Goal: Task Accomplishment & Management: Manage account settings

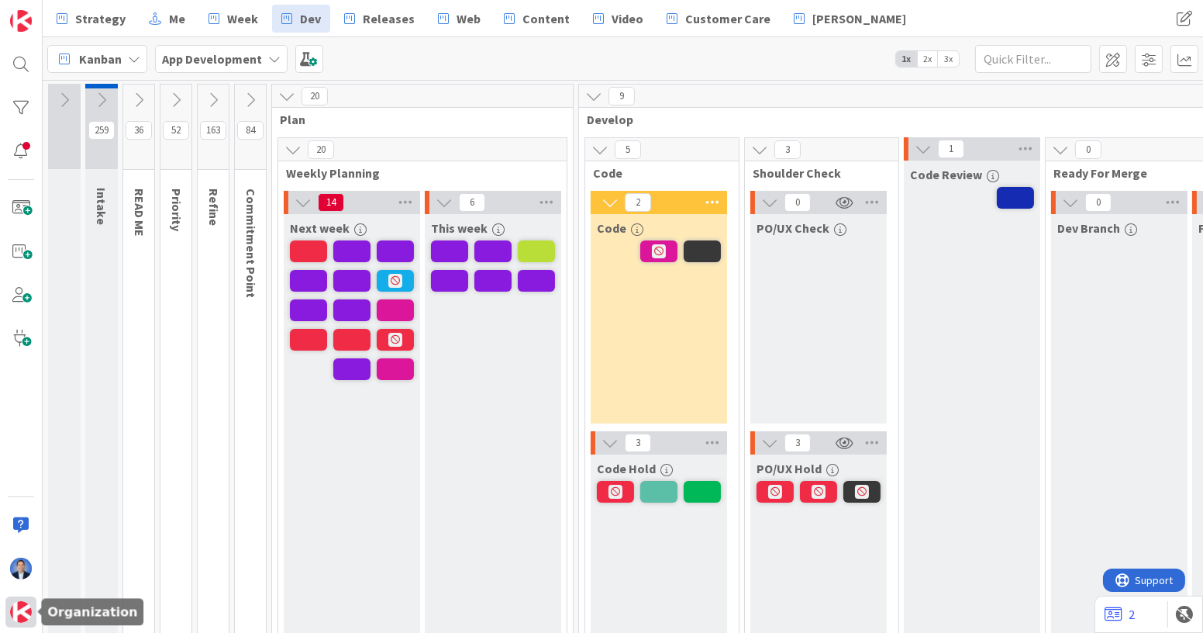
click at [8, 613] on div at bounding box center [20, 611] width 31 height 31
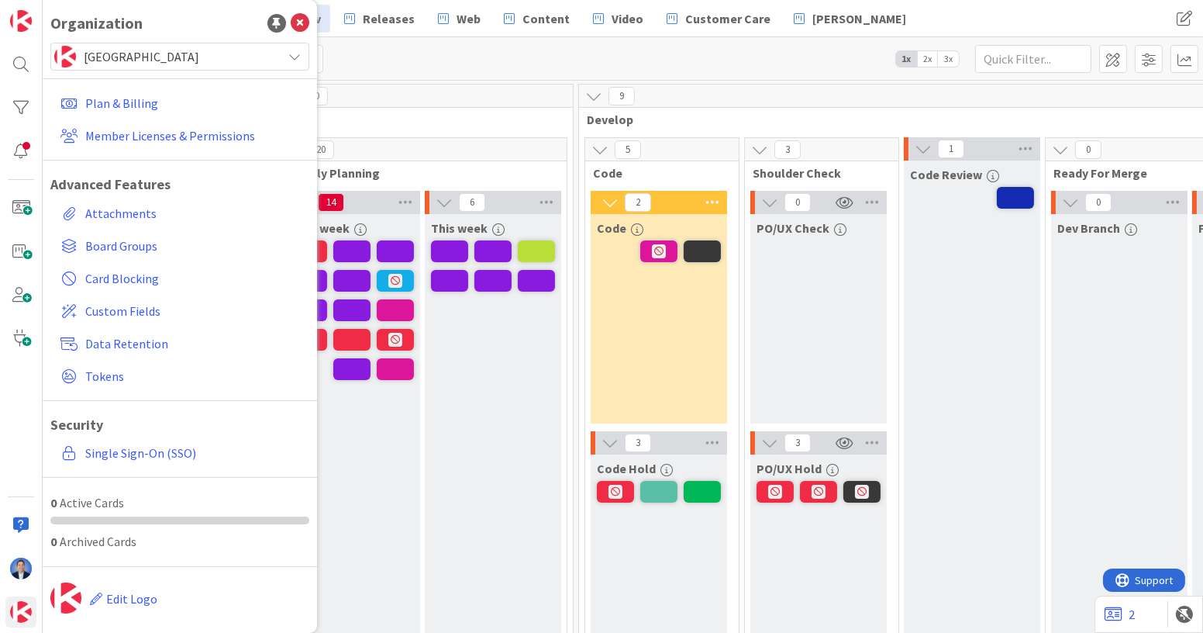
click at [147, 59] on span "[GEOGRAPHIC_DATA]" at bounding box center [179, 57] width 191 height 22
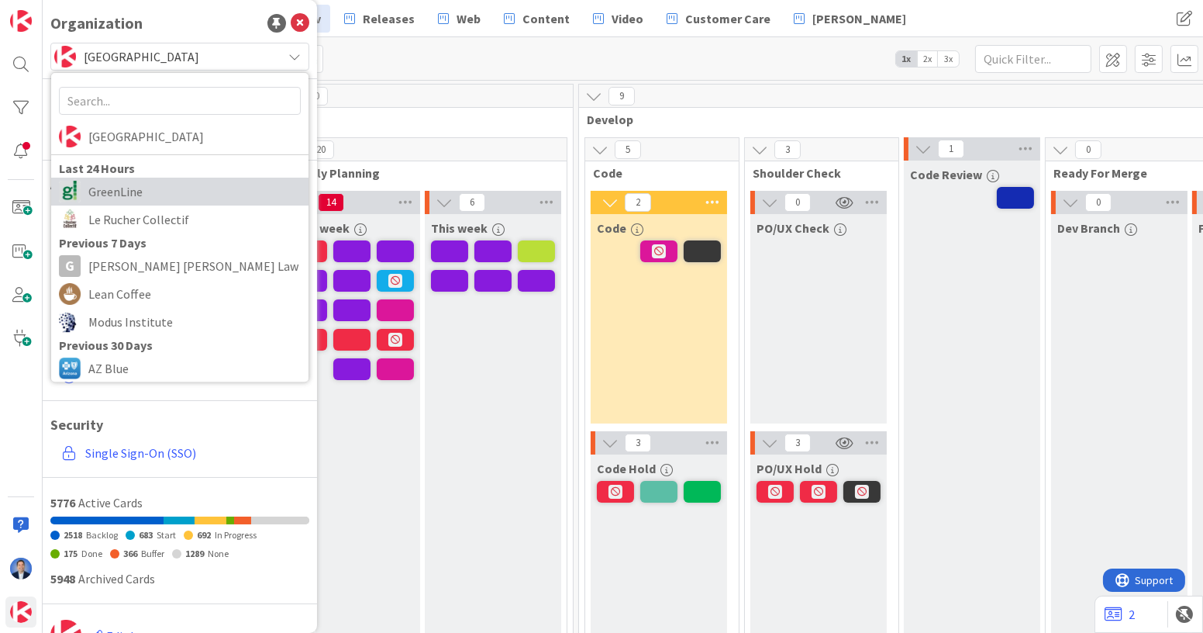
click at [144, 188] on span "GreenLine" at bounding box center [194, 191] width 212 height 23
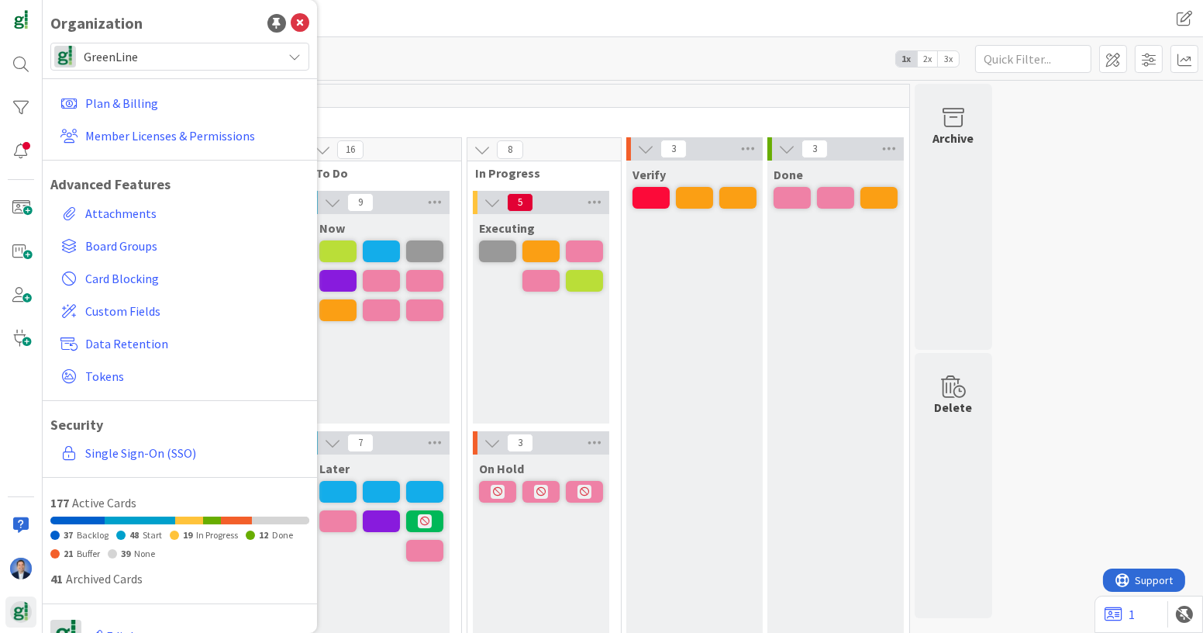
click at [459, 82] on div "9 Information 74 Feature Request 38 GL Startup / Ops Kanban 0 Havoc 8 Backlog 1…" at bounding box center [623, 385] width 1161 height 608
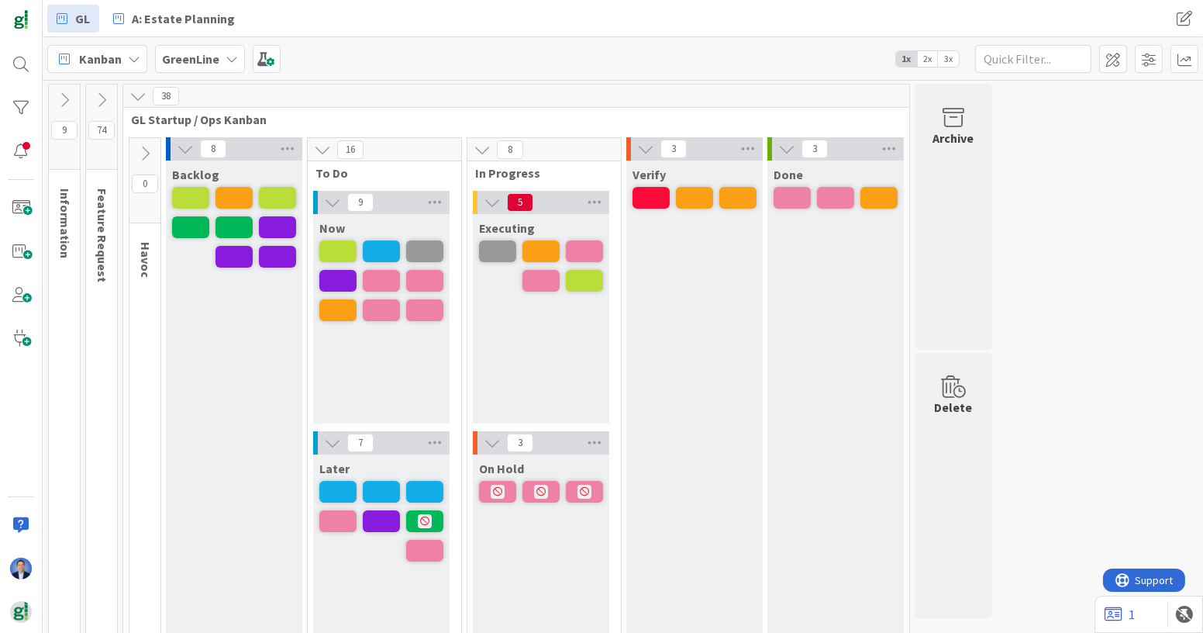
click at [953, 55] on span "3x" at bounding box center [948, 59] width 21 height 16
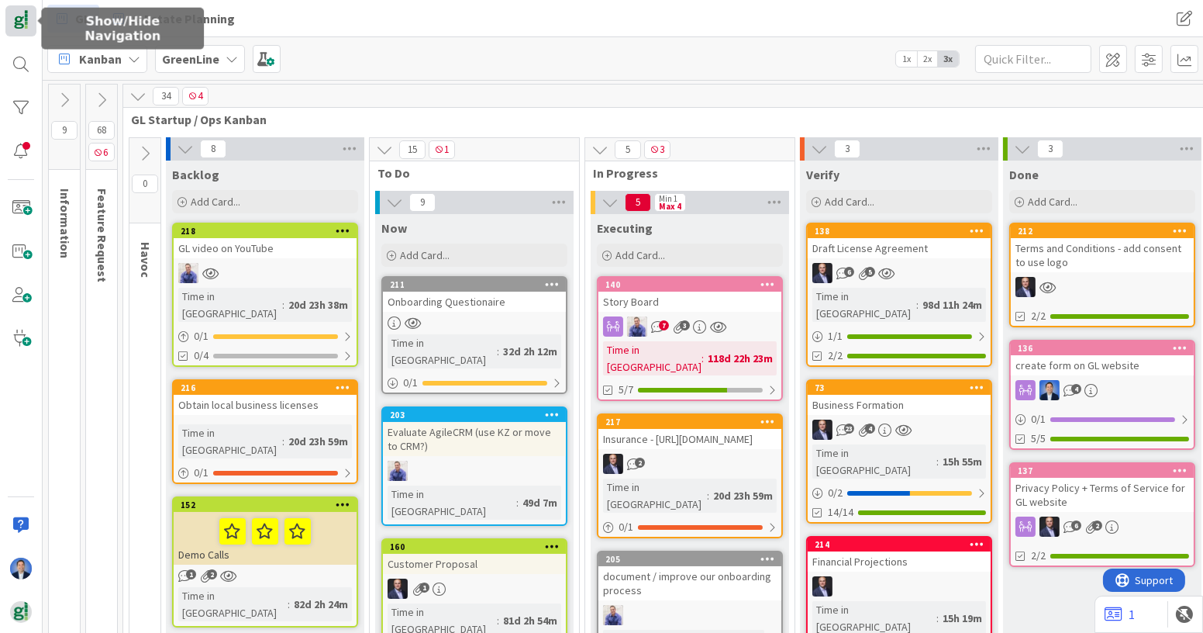
click at [20, 18] on img at bounding box center [21, 21] width 22 height 22
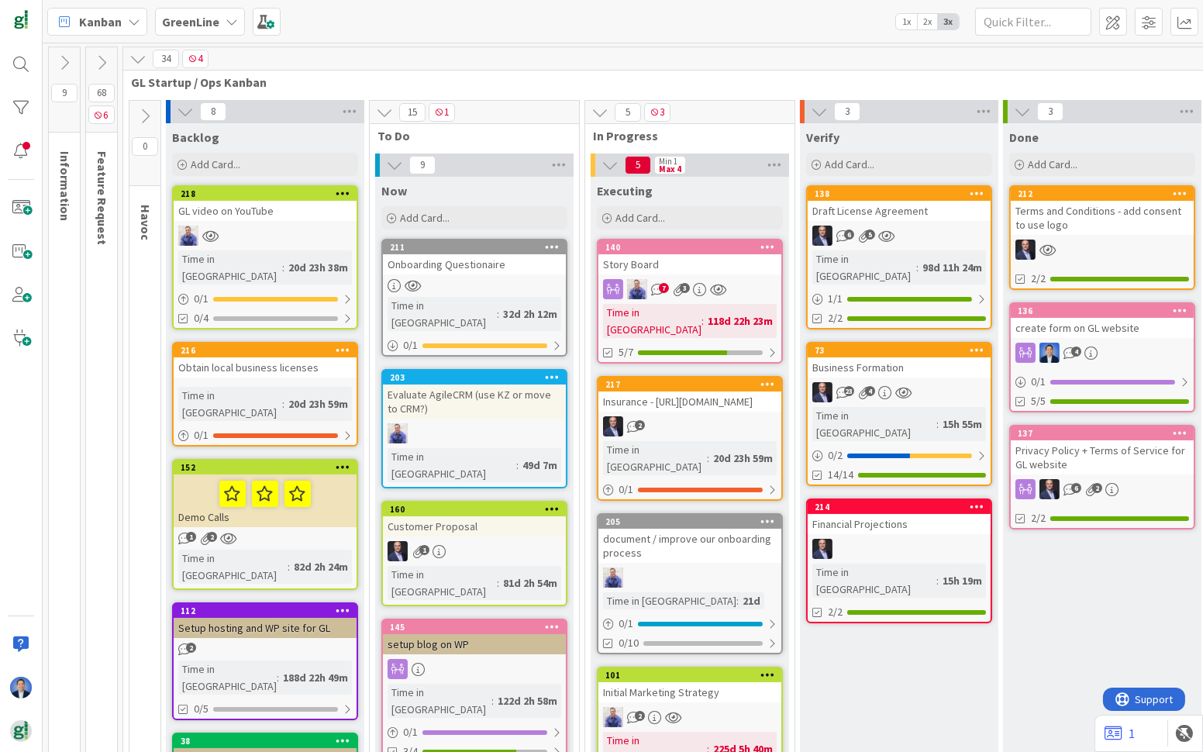
click at [878, 220] on div "138 Draft License Agreement 6 5 Time in [GEOGRAPHIC_DATA] : 98d 11h 24m 1 / 1 2…" at bounding box center [899, 257] width 186 height 144
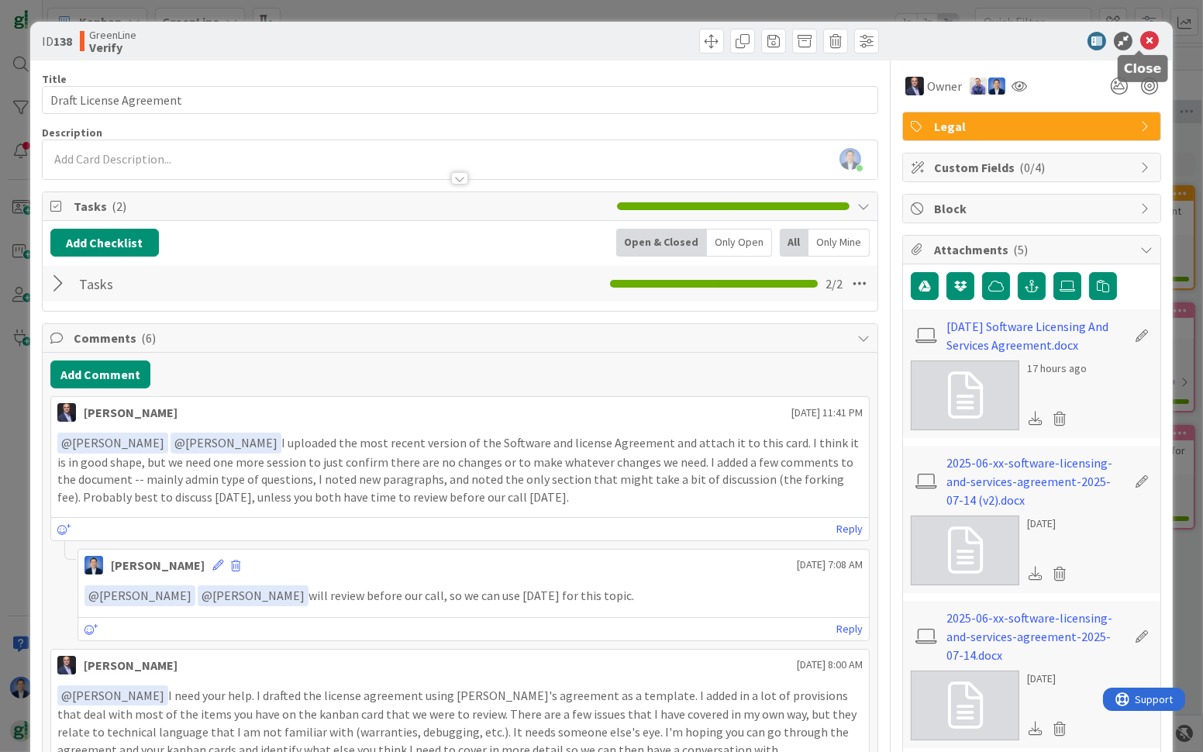
click at [1141, 43] on icon at bounding box center [1150, 41] width 19 height 19
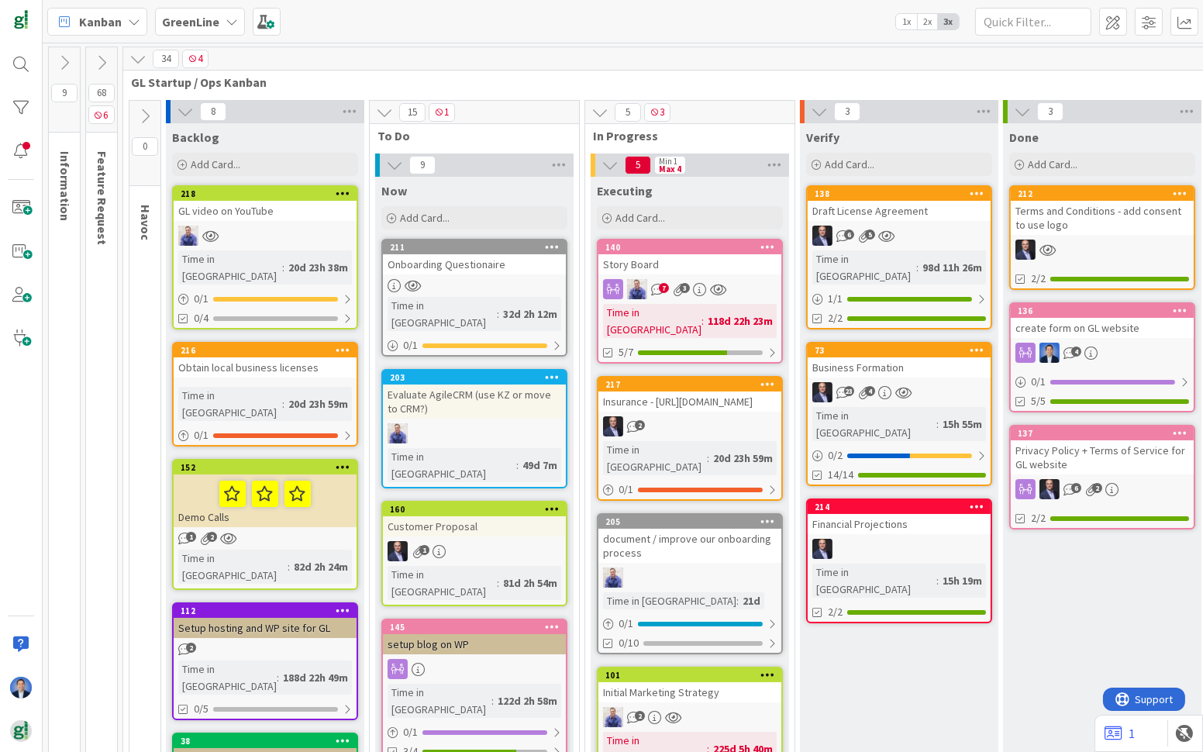
click at [933, 357] on div "Business Formation" at bounding box center [899, 367] width 183 height 20
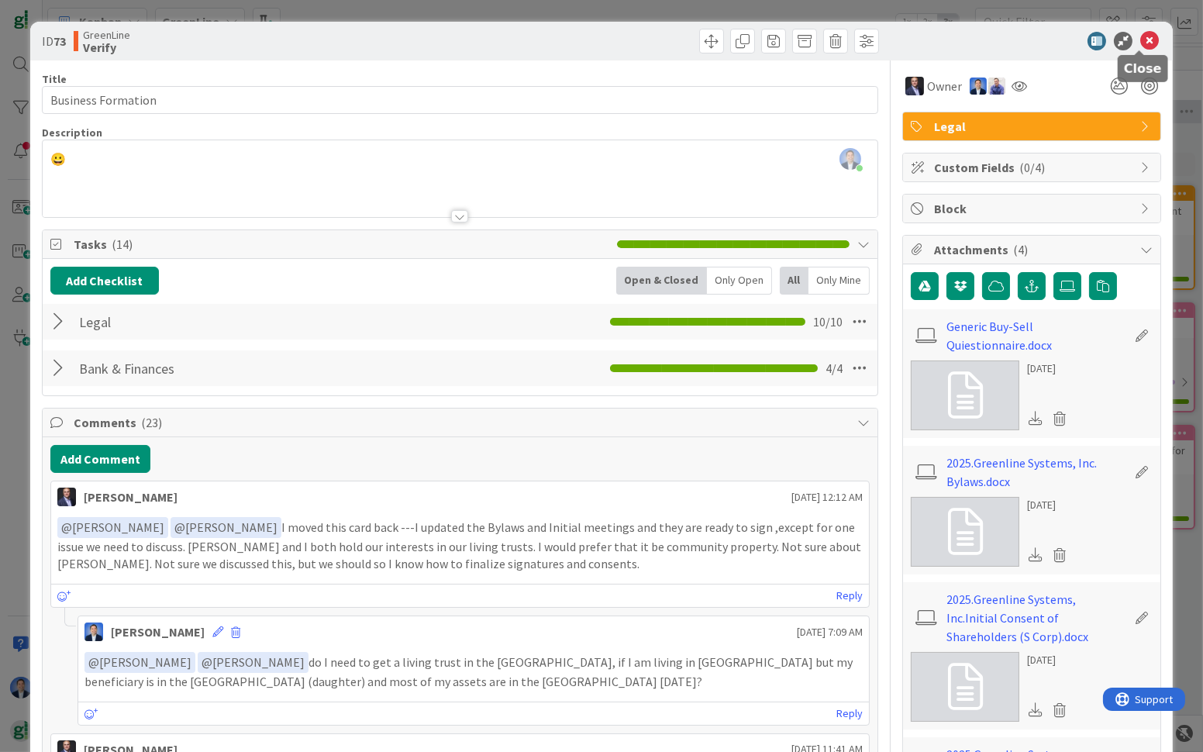
click at [1143, 36] on icon at bounding box center [1150, 41] width 19 height 19
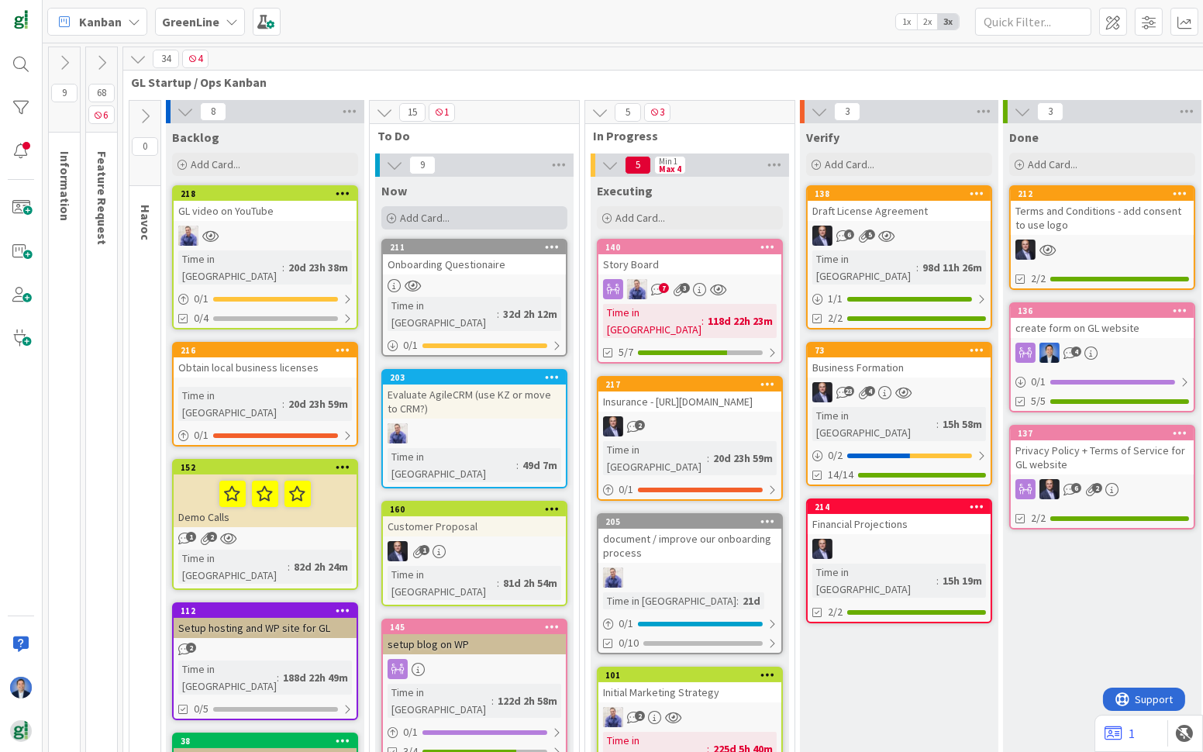
click at [486, 224] on div "Add Card..." at bounding box center [474, 217] width 186 height 23
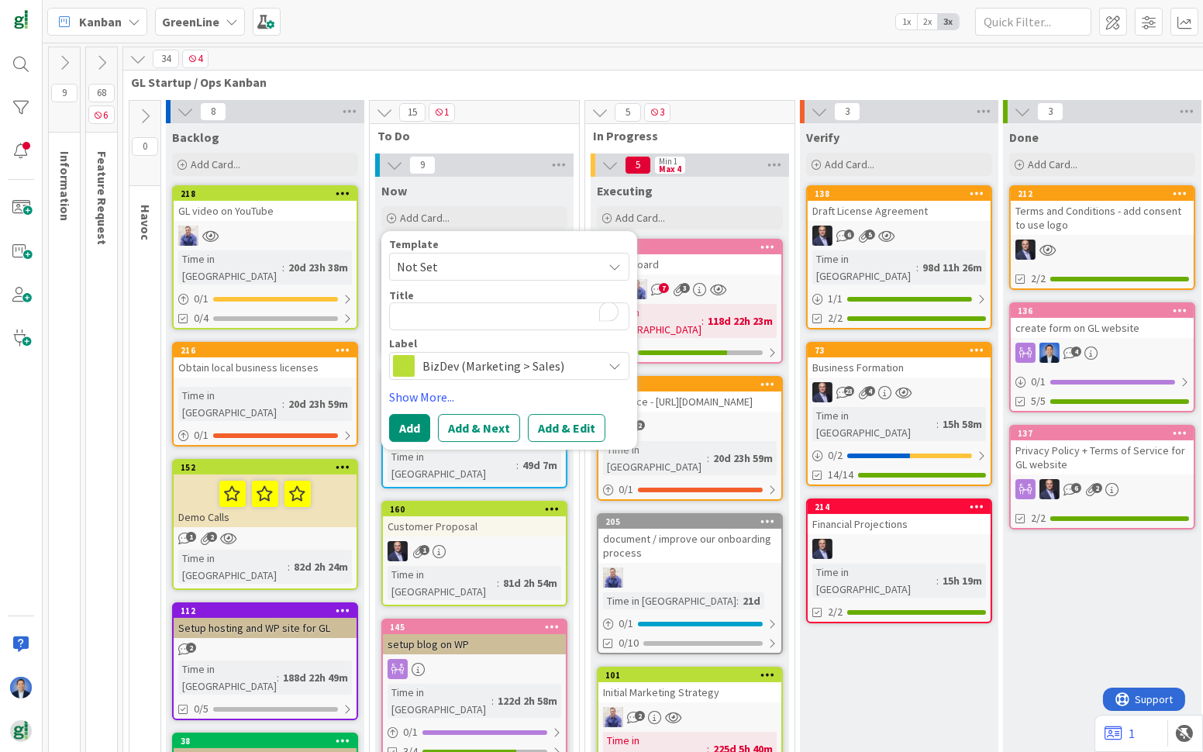
click at [475, 378] on div "BizDev (Marketing > Sales)" at bounding box center [509, 366] width 240 height 28
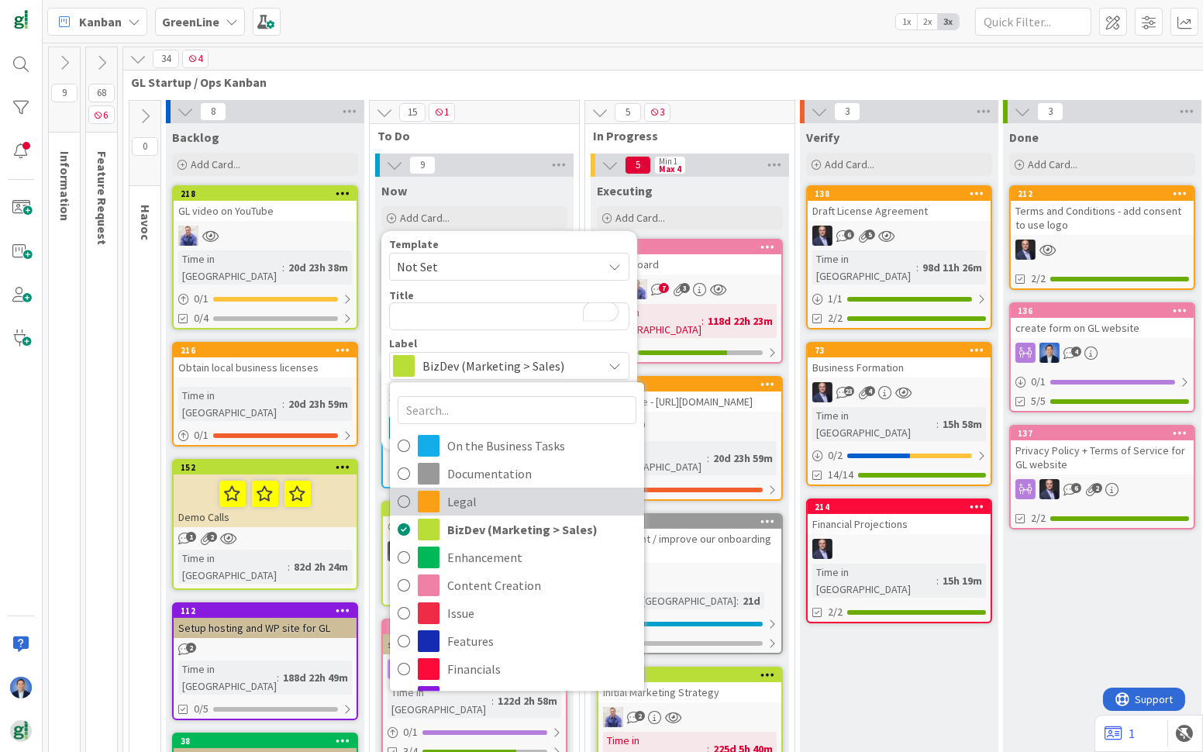
click at [493, 494] on span "Legal" at bounding box center [541, 501] width 189 height 23
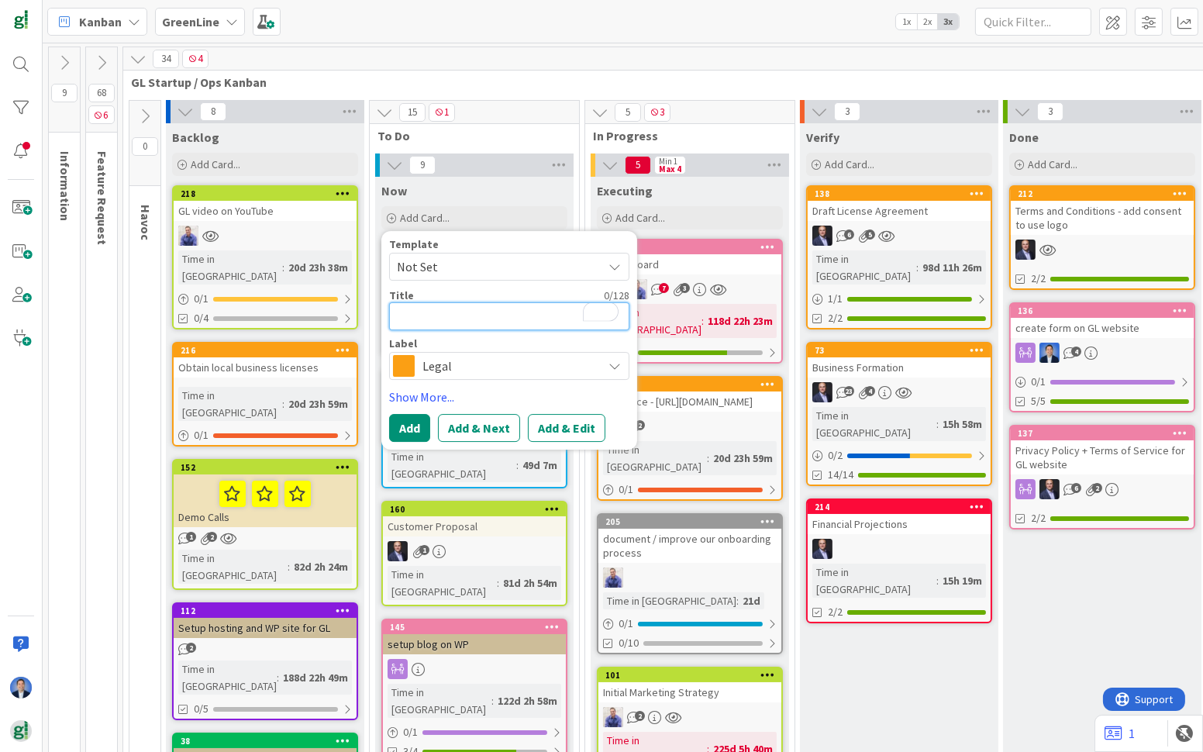
click at [439, 305] on textarea "To enrich screen reader interactions, please activate Accessibility in Grammarl…" at bounding box center [509, 316] width 240 height 28
type textarea "x"
type textarea "B"
type textarea "x"
type textarea "Bu"
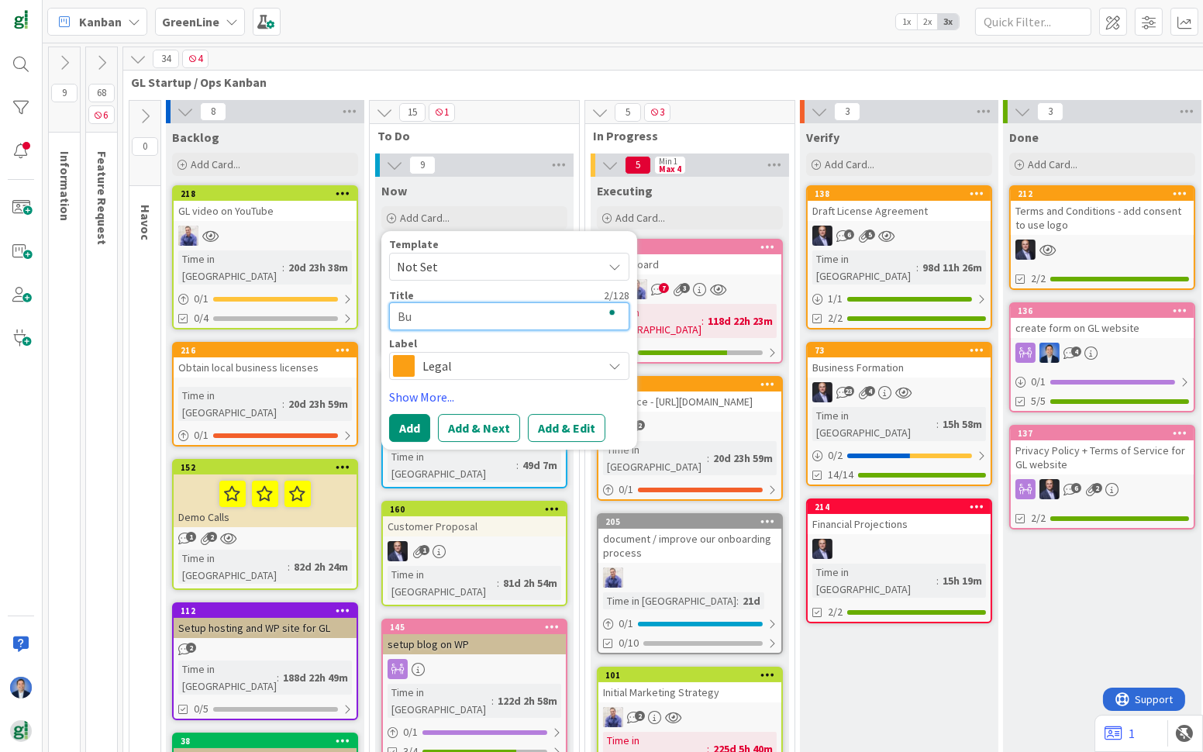
type textarea "x"
type textarea "Buy"
type textarea "x"
type textarea "Buy/"
type textarea "x"
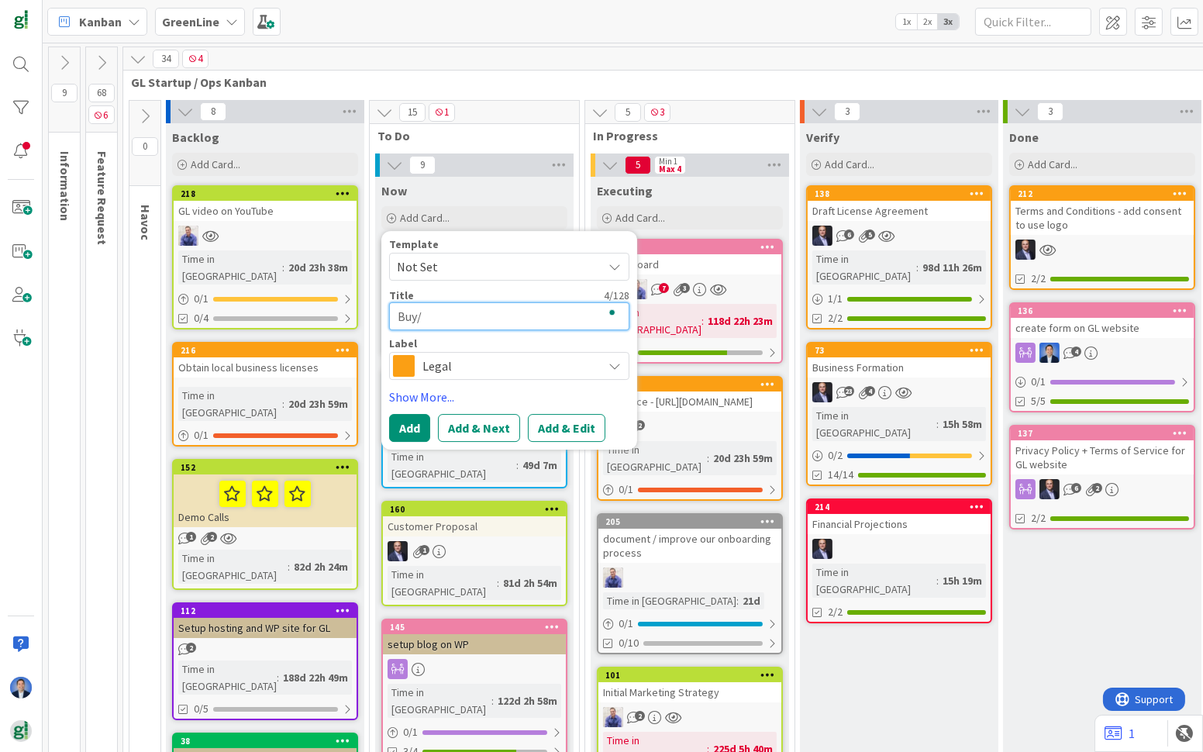
type textarea "Buy/S"
type textarea "x"
type textarea "Buy/Se"
type textarea "x"
type textarea "Buy/Sel"
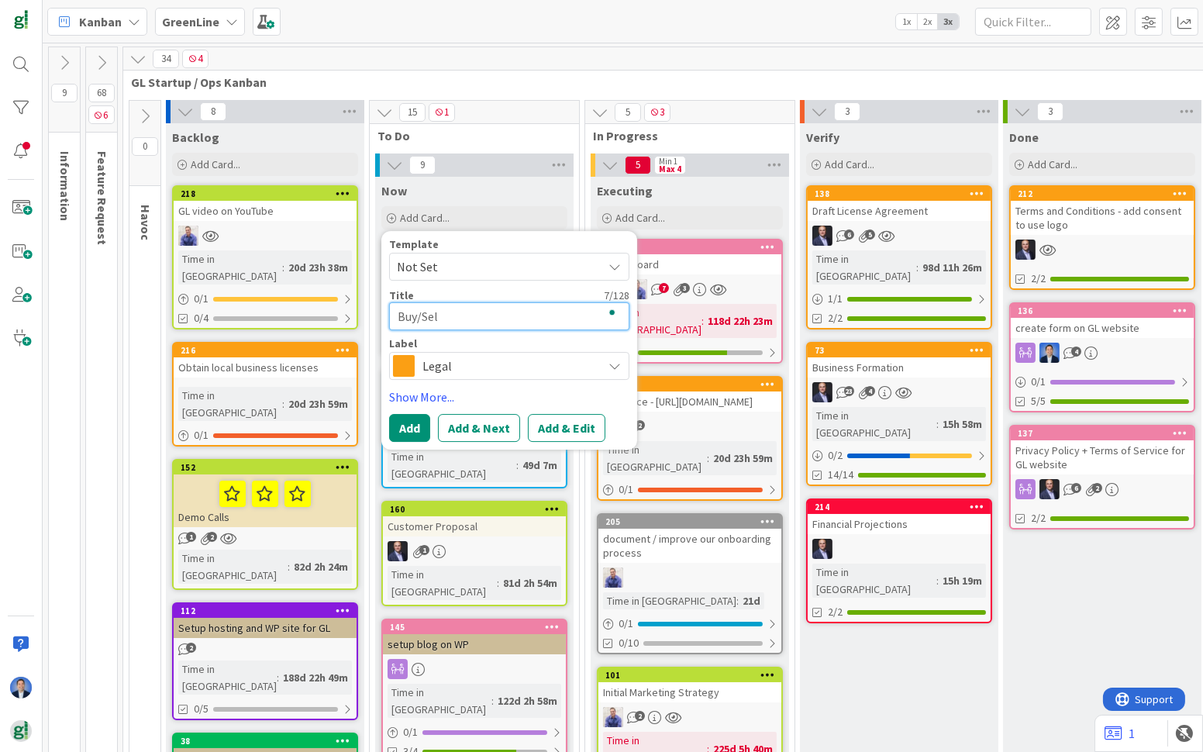
type textarea "x"
type textarea "Buy/Sell"
type textarea "x"
type textarea "Buy/Sell"
type textarea "x"
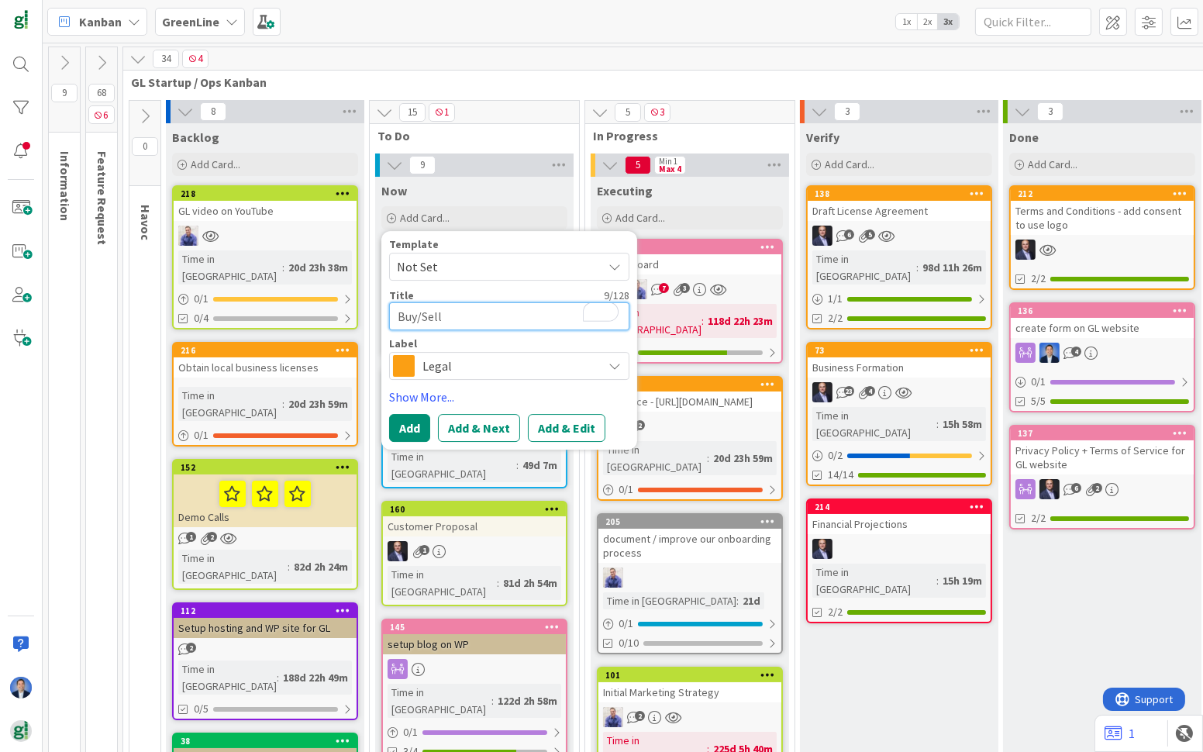
type textarea "Buy/Sell A"
type textarea "x"
type textarea "Buy/Sell Ag"
type textarea "x"
type textarea "Buy/Sell Agr"
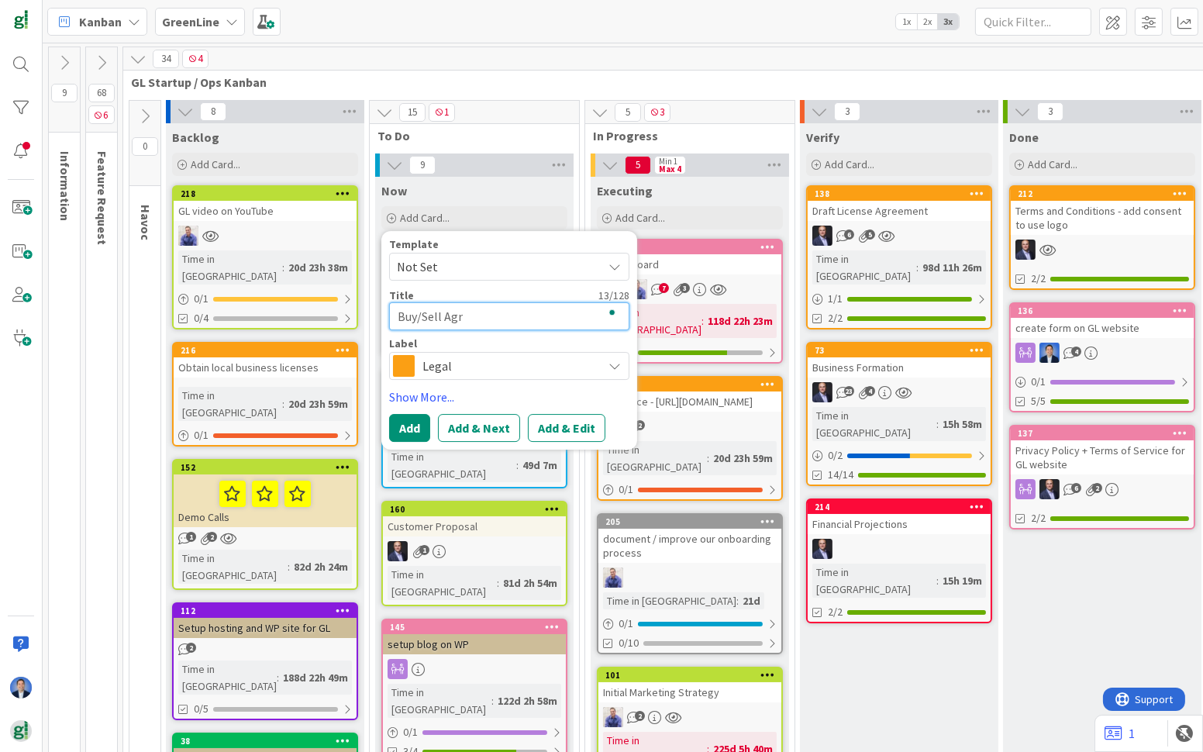
type textarea "x"
type textarea "Buy/Sell Agre"
type textarea "x"
type textarea "Buy/Sell Agreem"
type textarea "x"
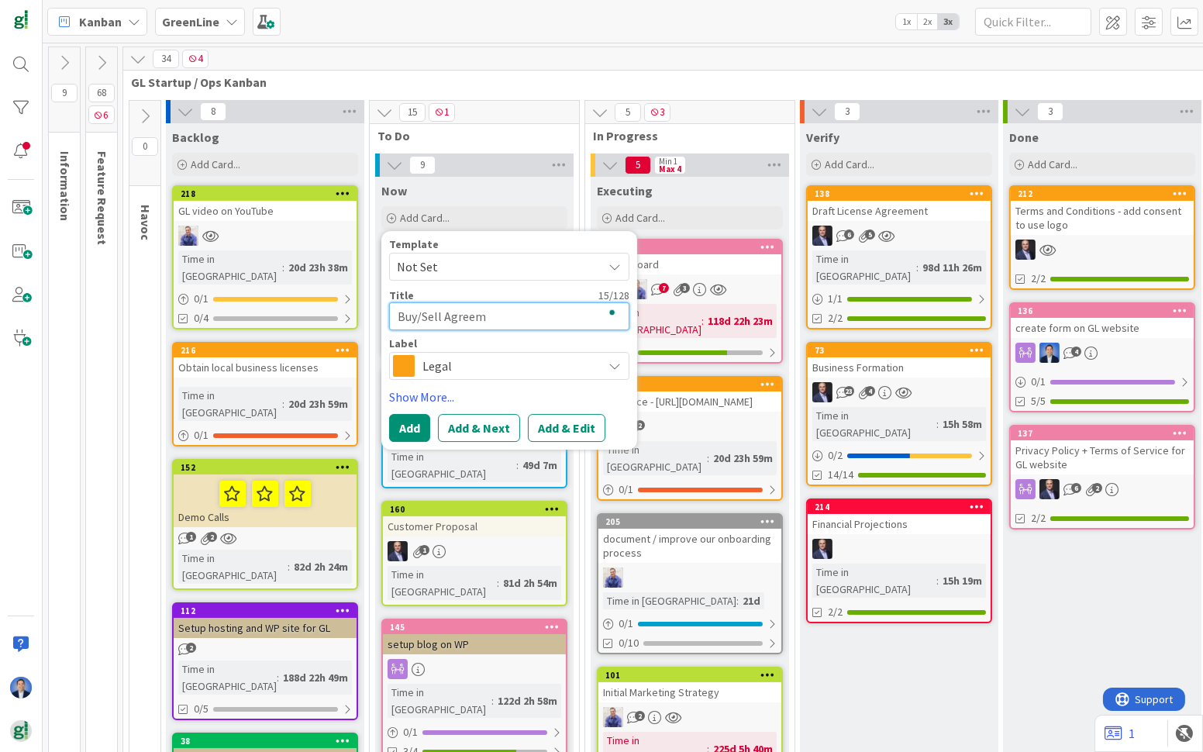
type textarea "Buy/Sell Agreemn"
type textarea "x"
type textarea "Buy/Sell Agreem"
type textarea "x"
type textarea "Buy/Sell Agreeme"
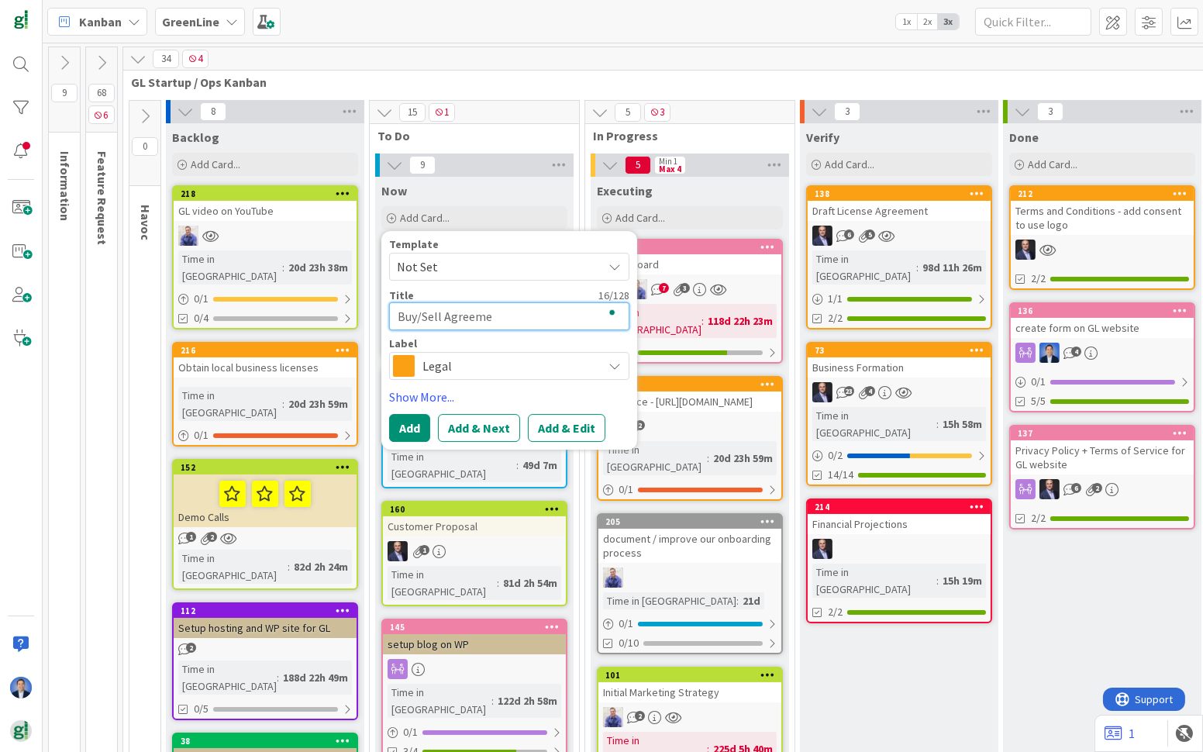
type textarea "x"
type textarea "Buy/Sell Agreement"
type textarea "x"
type textarea "Buy/Sell Agreement"
click at [406, 428] on button "Add" at bounding box center [409, 428] width 41 height 28
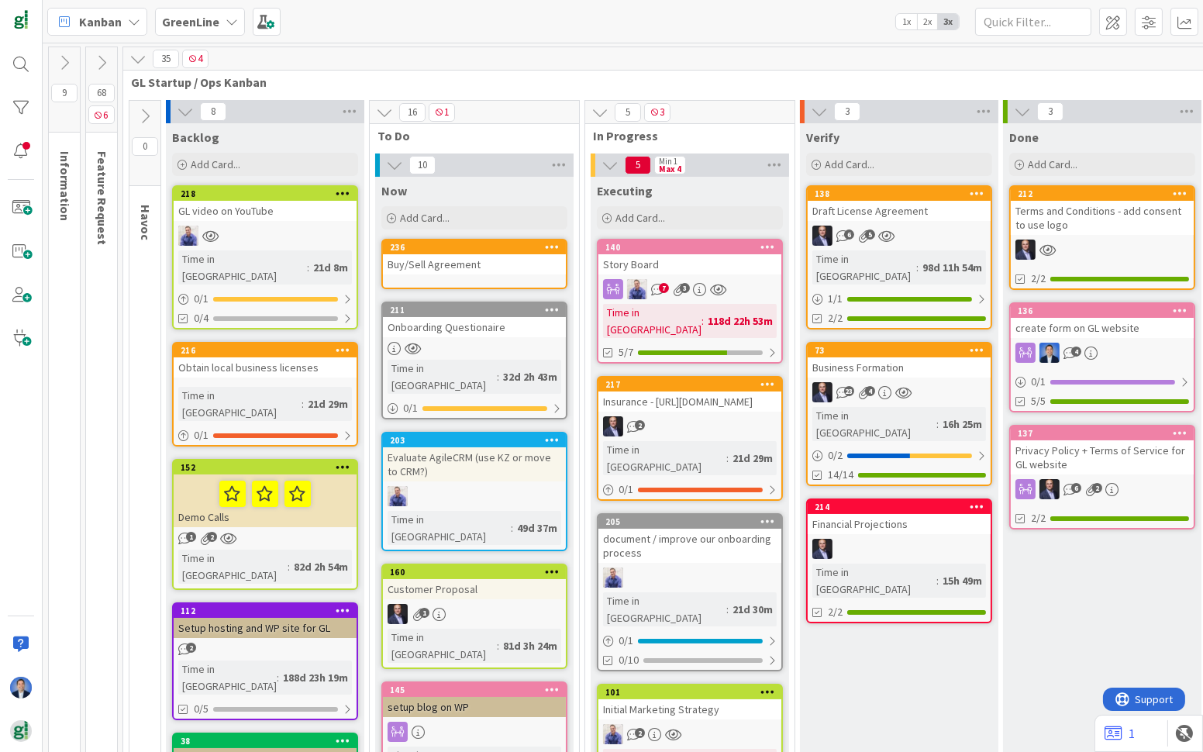
click at [548, 246] on icon at bounding box center [552, 246] width 15 height 11
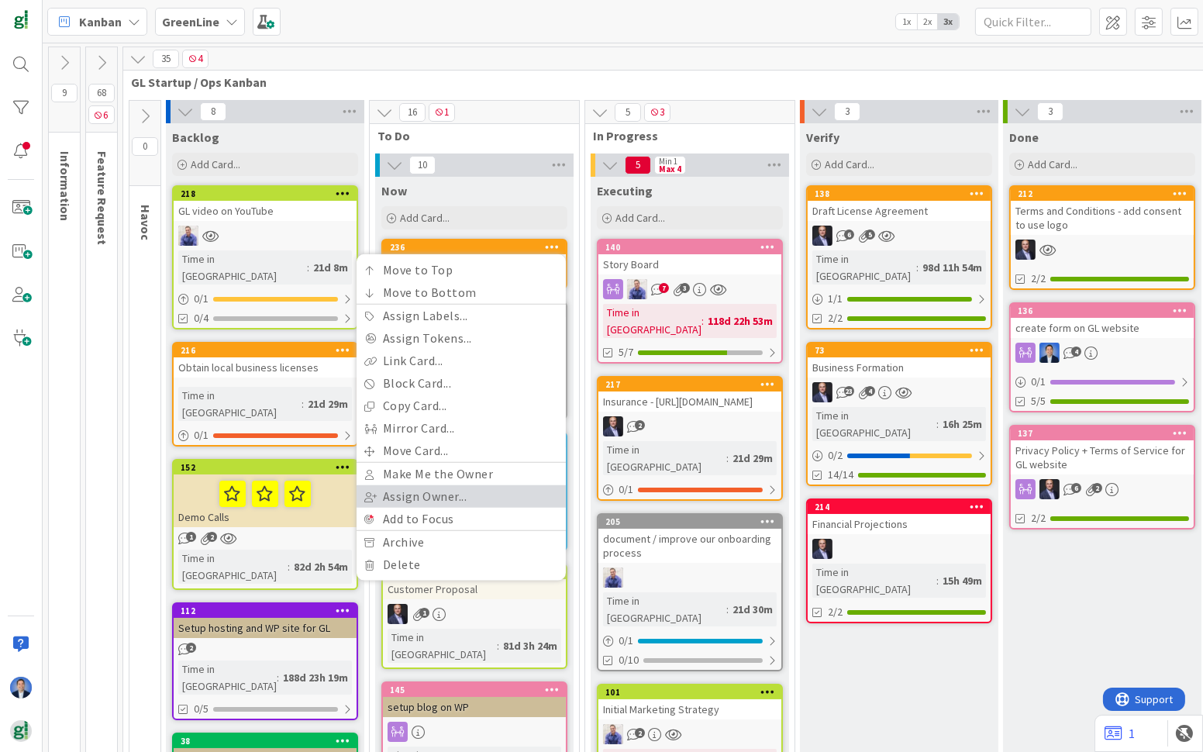
click at [455, 494] on link "Assign Owner..." at bounding box center [461, 496] width 209 height 22
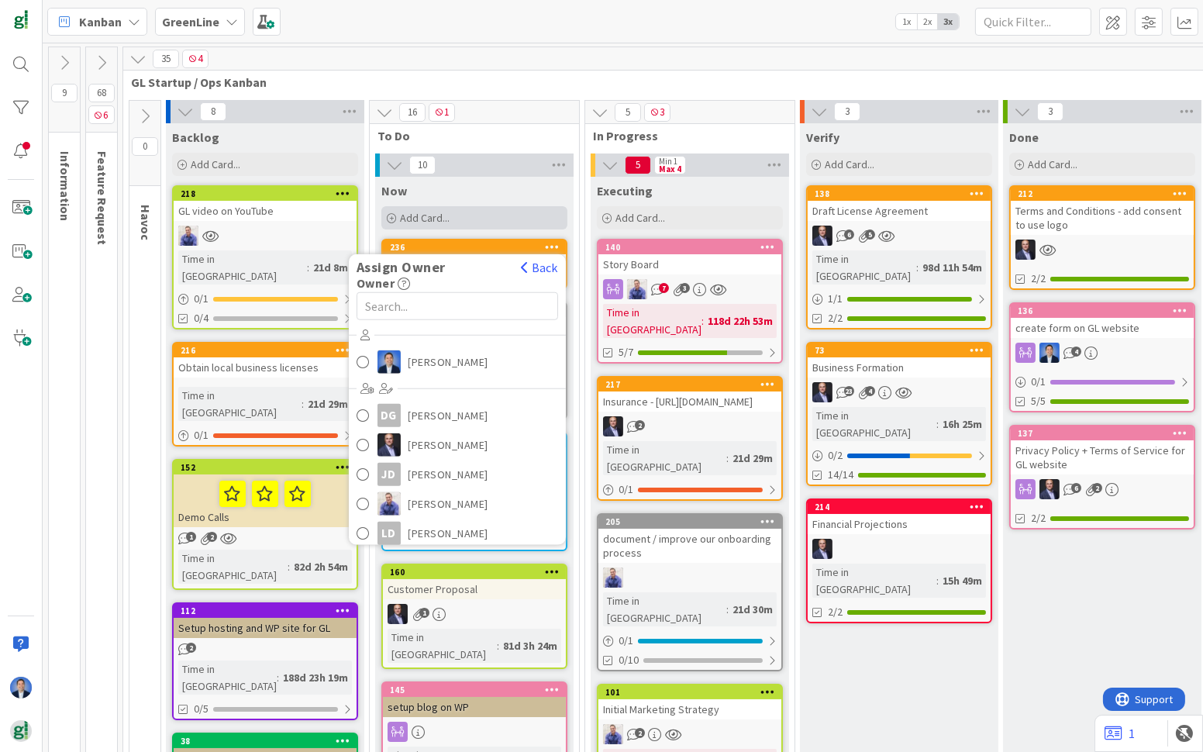
click at [547, 208] on div "Add Card..." at bounding box center [474, 217] width 186 height 23
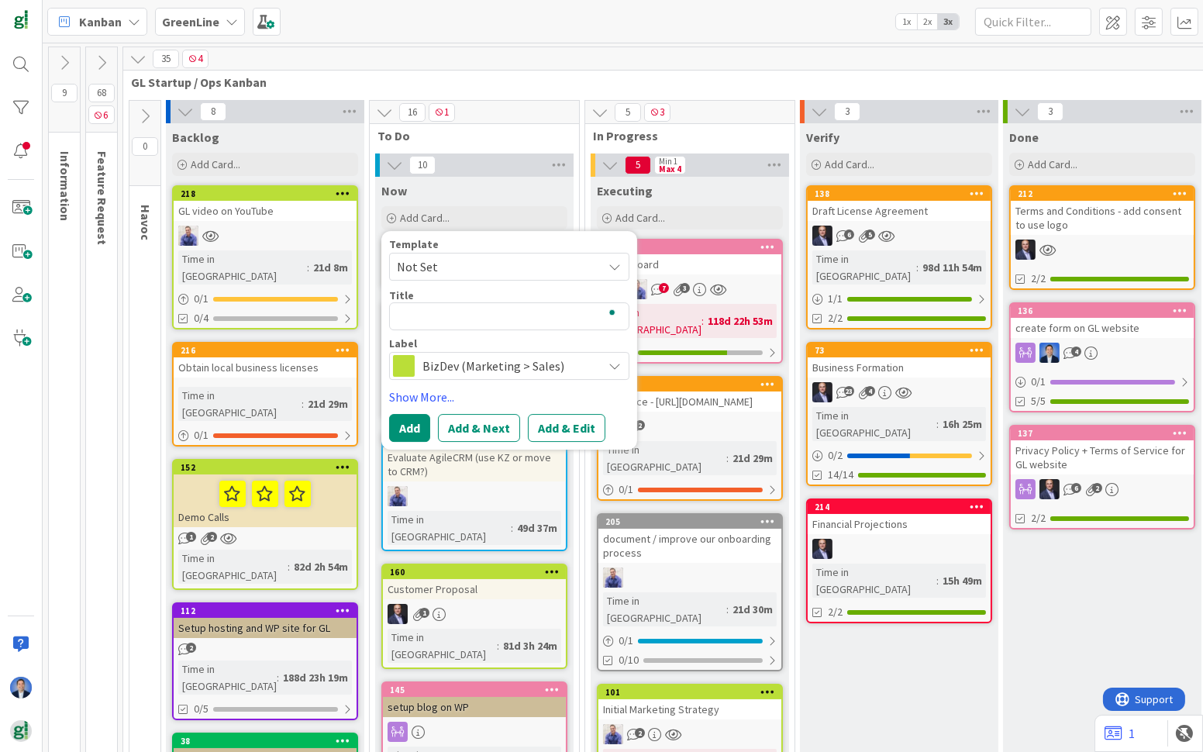
click at [523, 116] on div "16 1" at bounding box center [474, 112] width 209 height 23
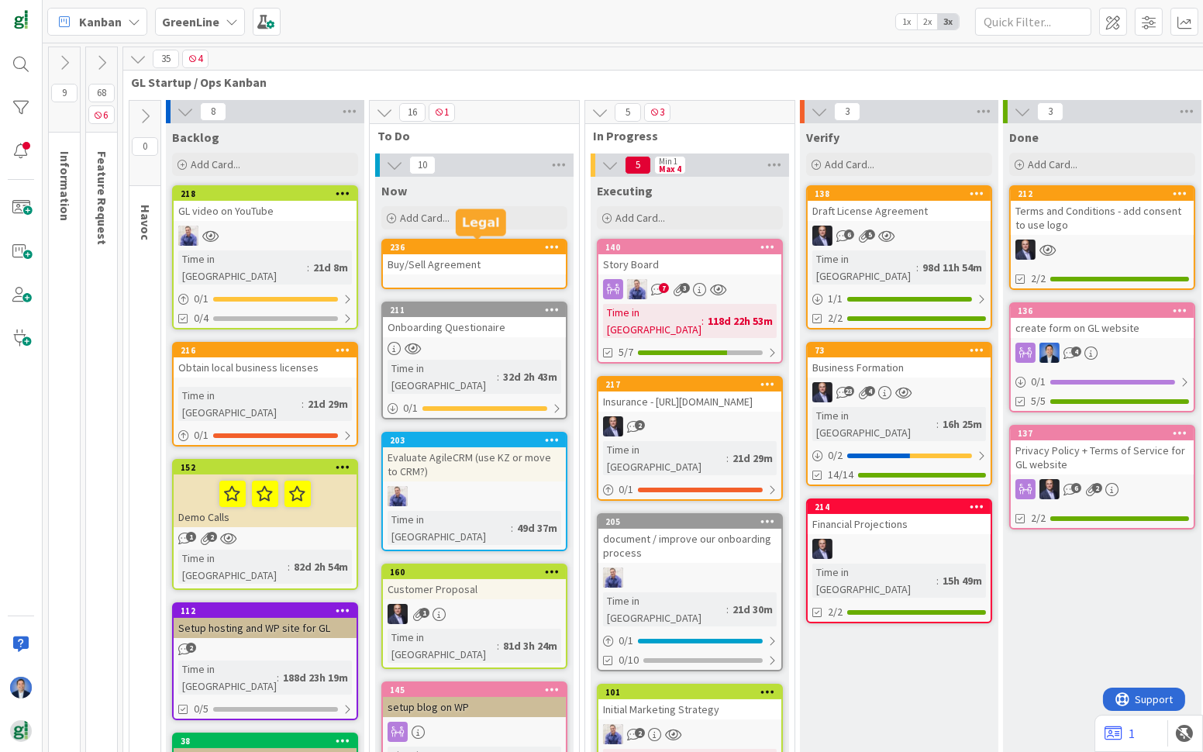
click at [490, 257] on div "Buy/Sell Agreement" at bounding box center [474, 264] width 183 height 20
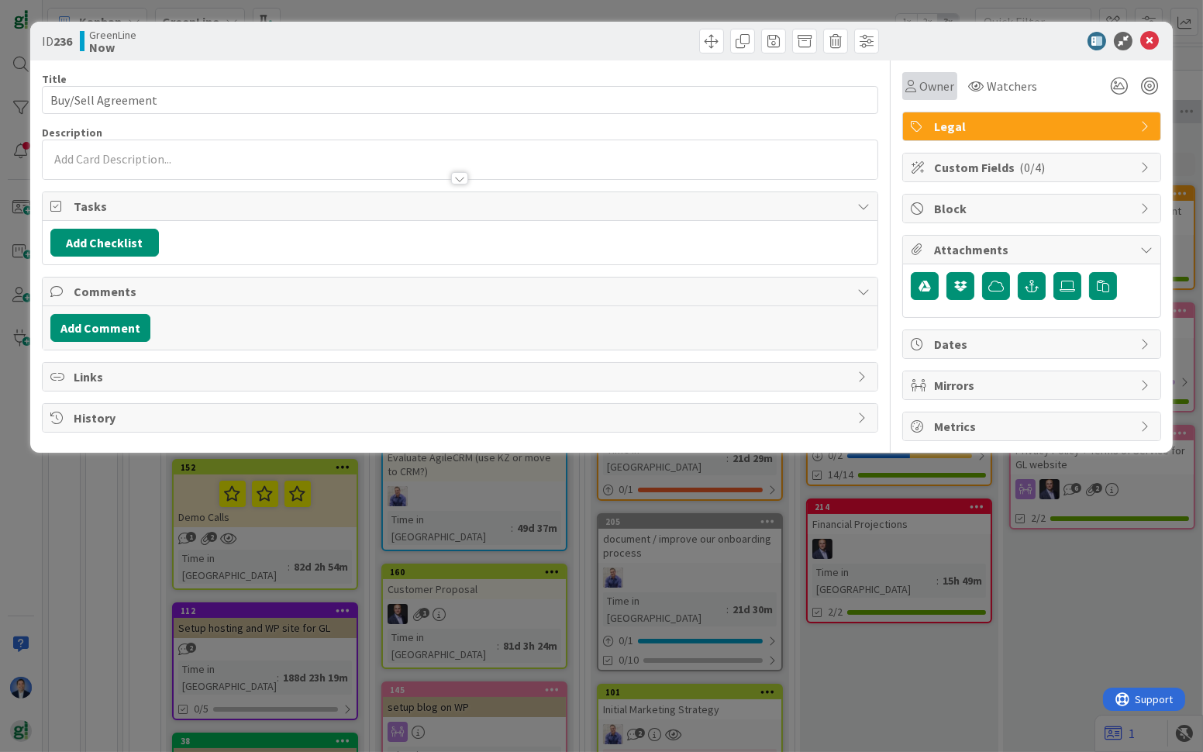
click at [935, 83] on span "Owner" at bounding box center [937, 86] width 35 height 19
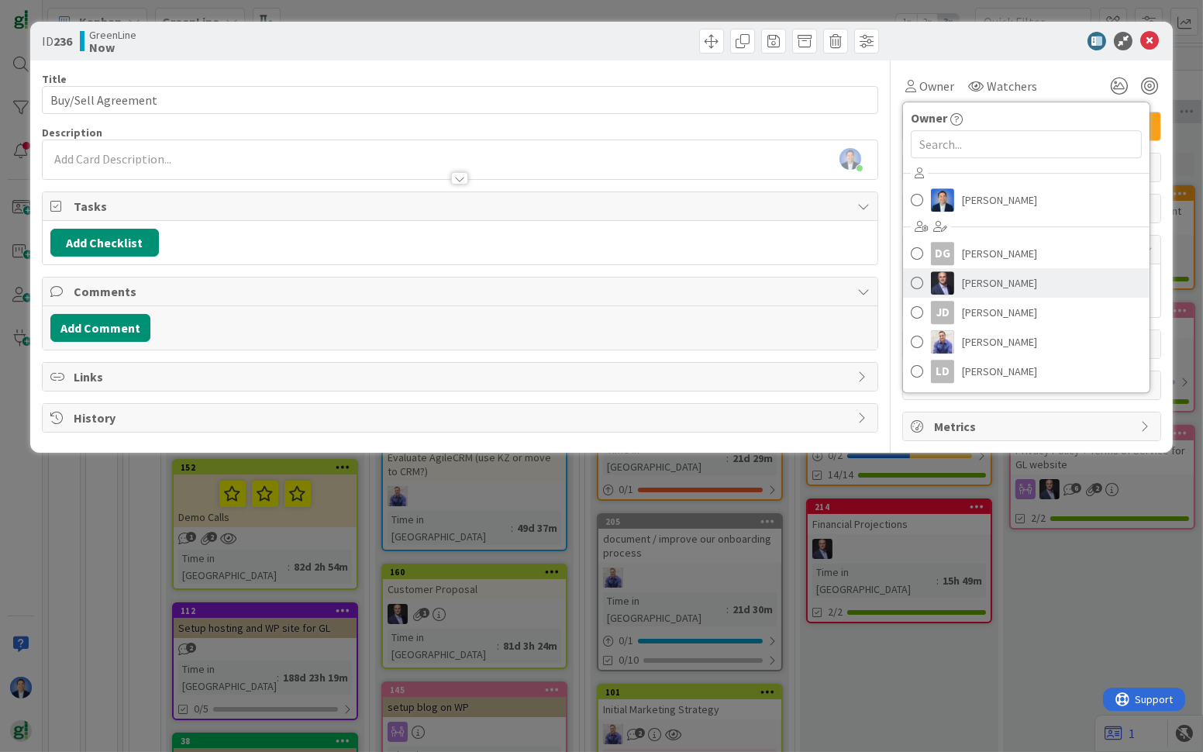
click at [985, 278] on span "[PERSON_NAME]" at bounding box center [999, 282] width 75 height 23
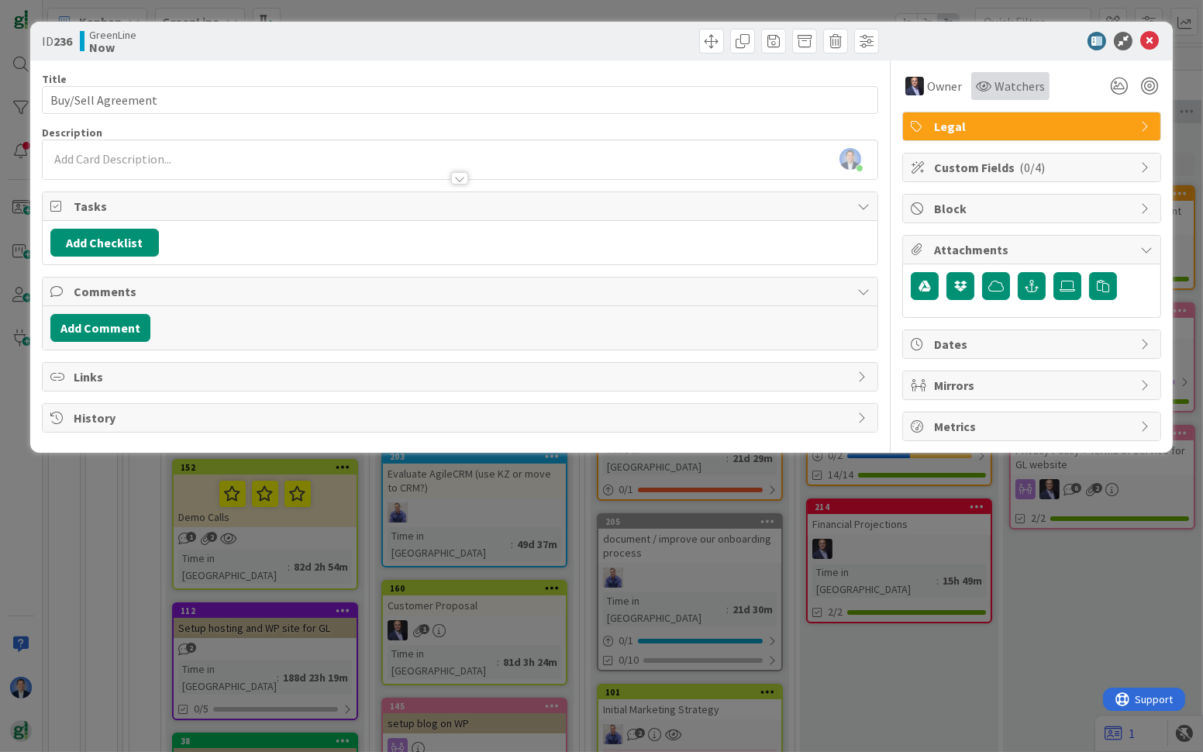
click at [1003, 83] on span "Watchers" at bounding box center [1020, 86] width 50 height 19
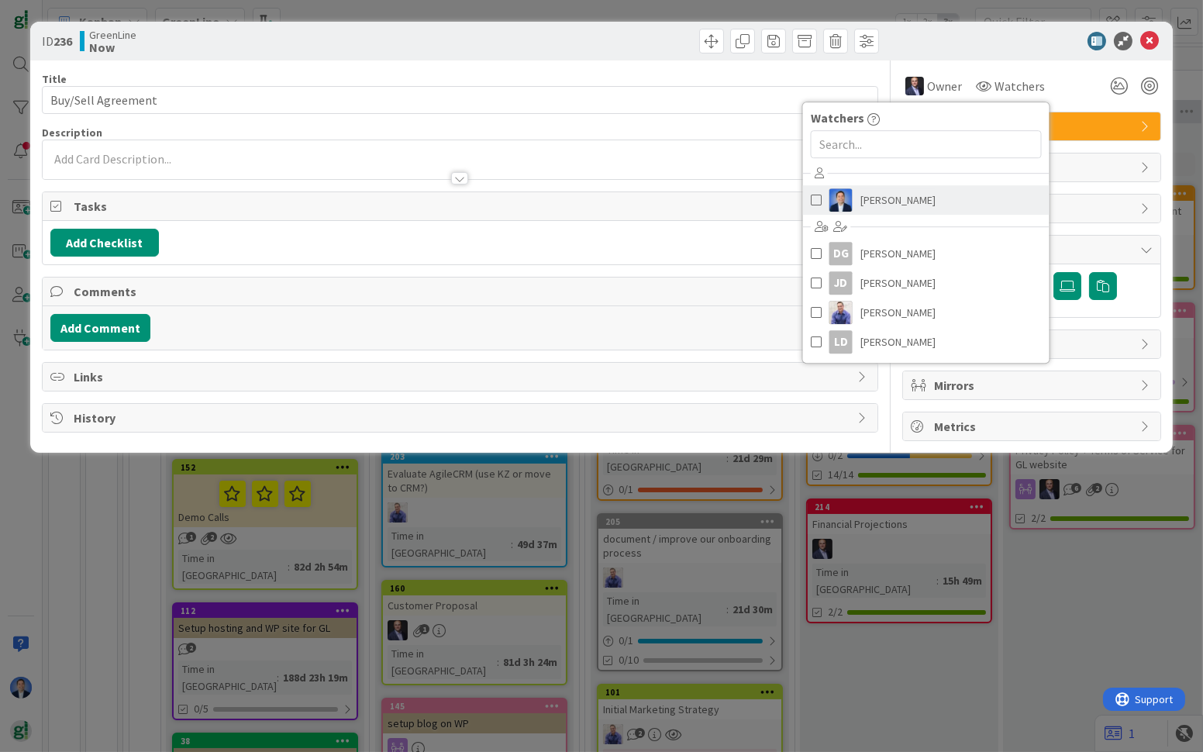
click at [900, 205] on span "[PERSON_NAME]" at bounding box center [898, 199] width 75 height 23
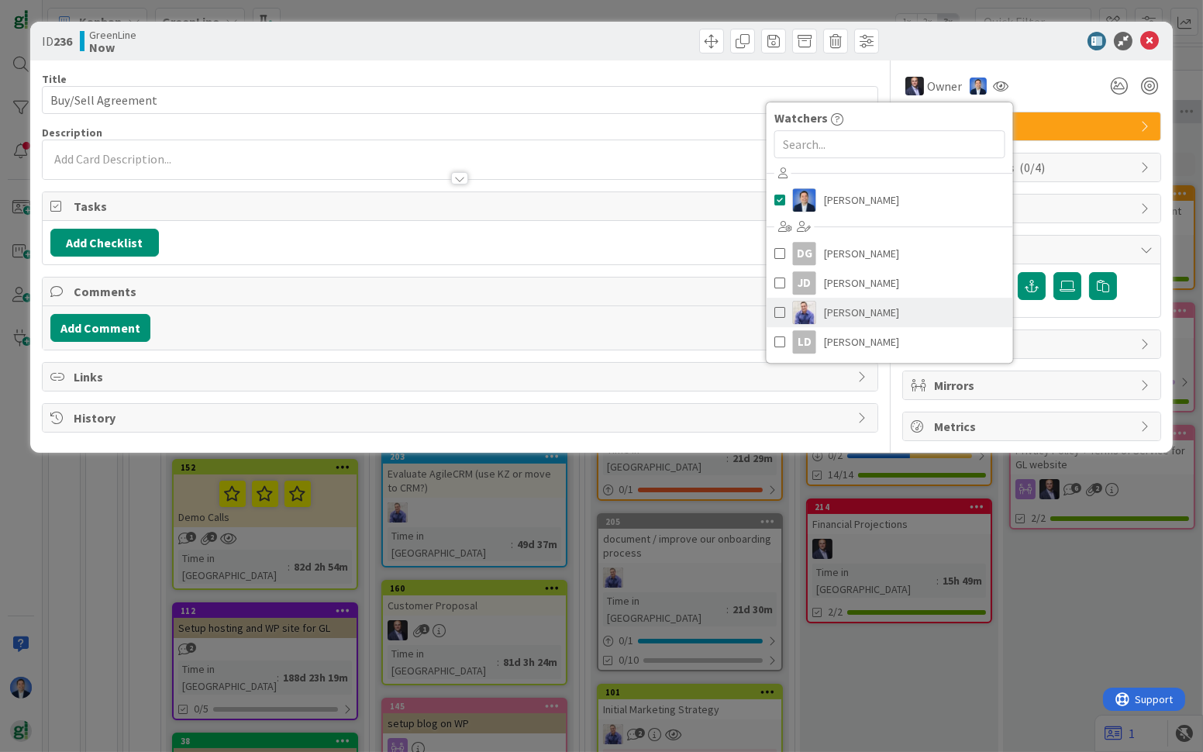
click at [878, 322] on link "[PERSON_NAME]" at bounding box center [890, 312] width 247 height 29
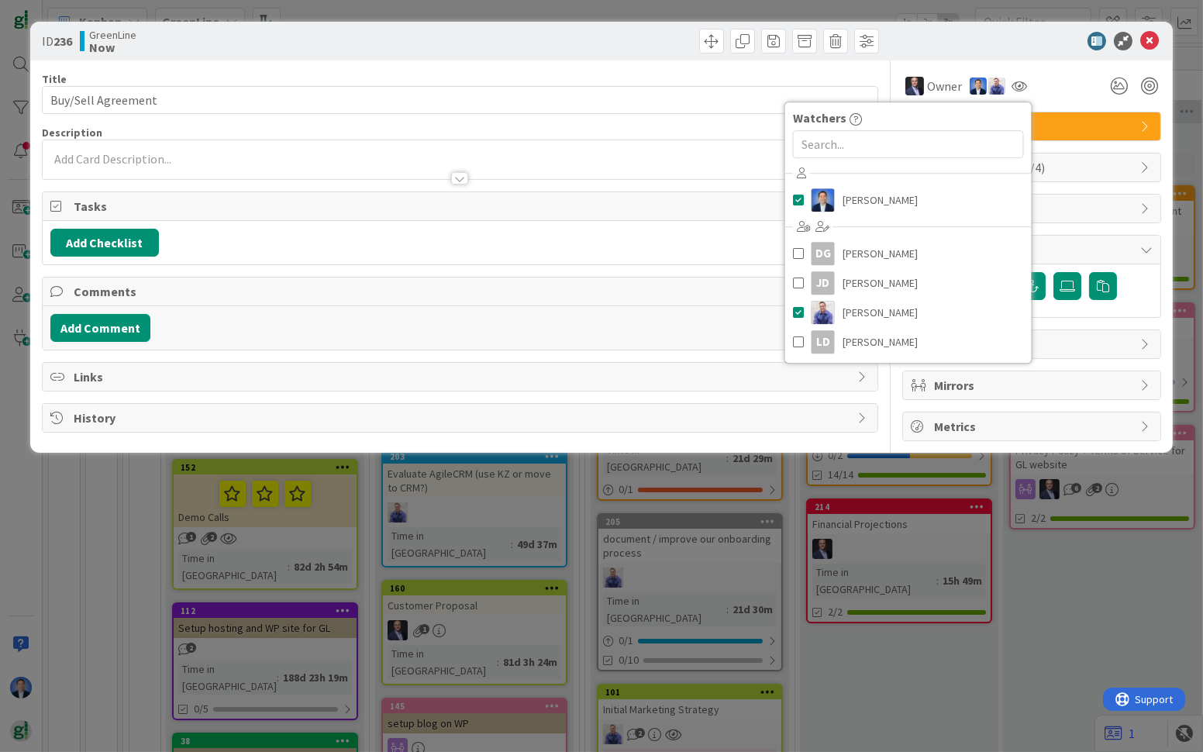
click at [1146, 50] on div "ID 236 GreenLine Now" at bounding box center [601, 41] width 1143 height 39
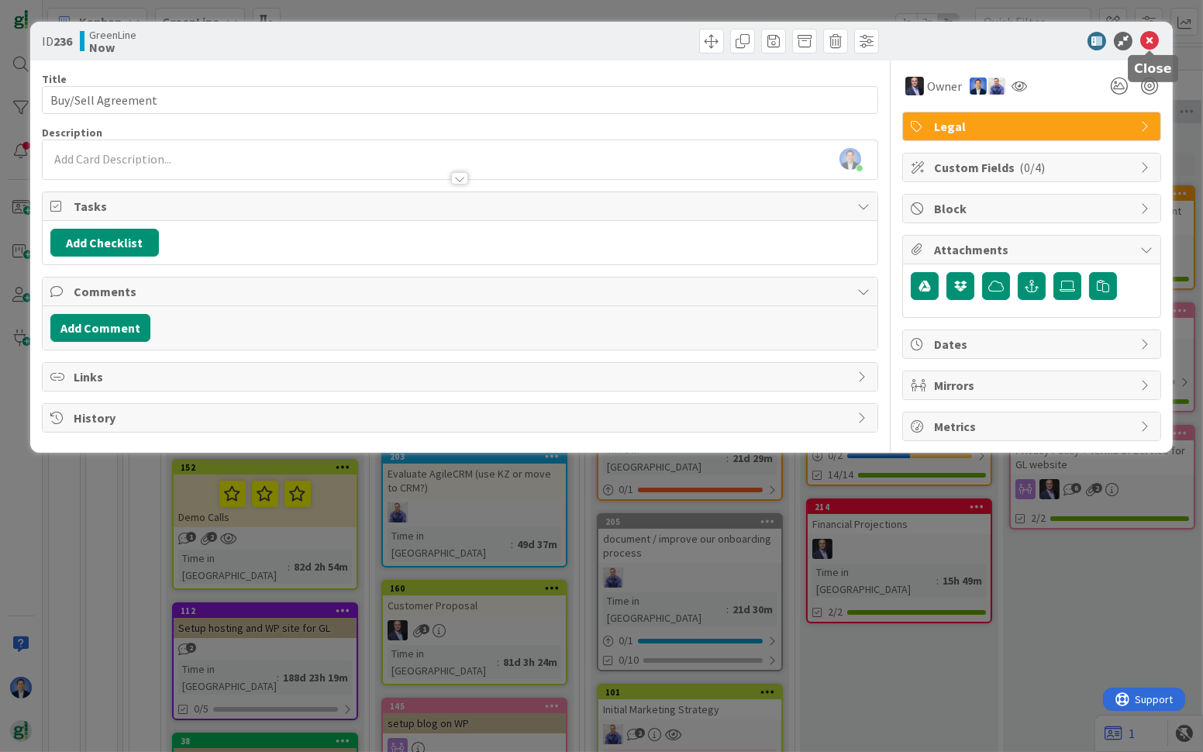
click at [1148, 40] on icon at bounding box center [1150, 41] width 19 height 19
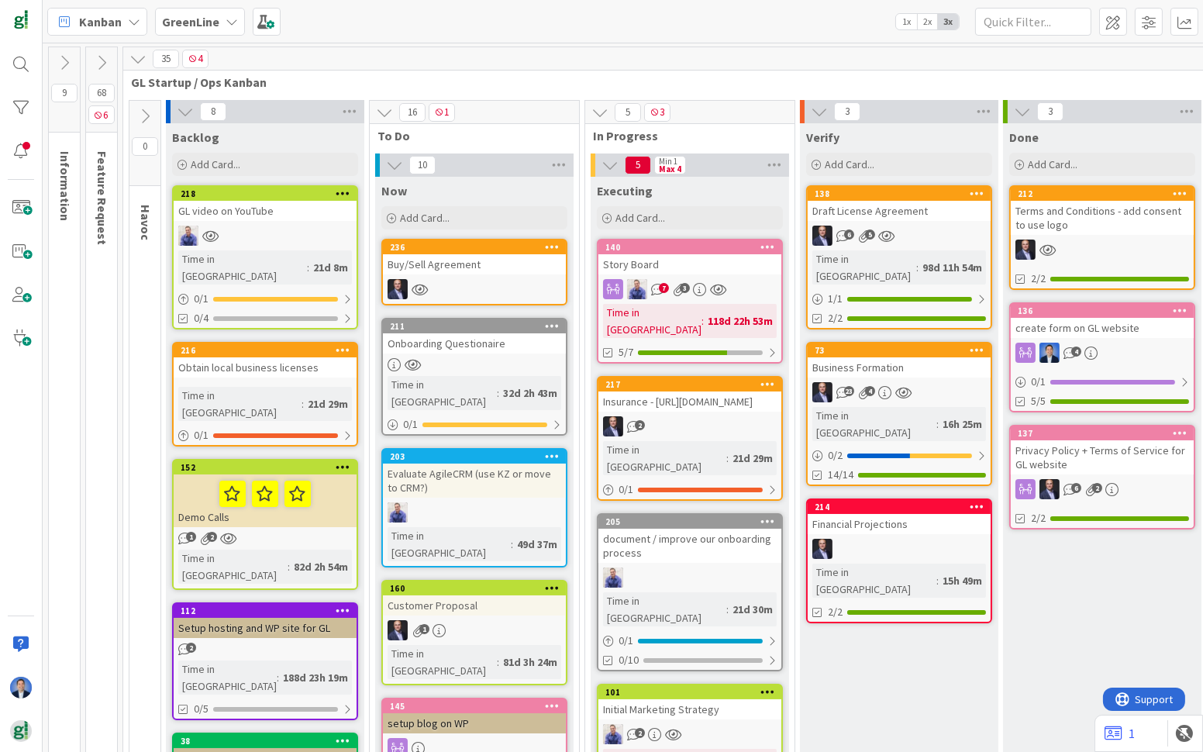
click at [896, 539] on div at bounding box center [899, 549] width 183 height 20
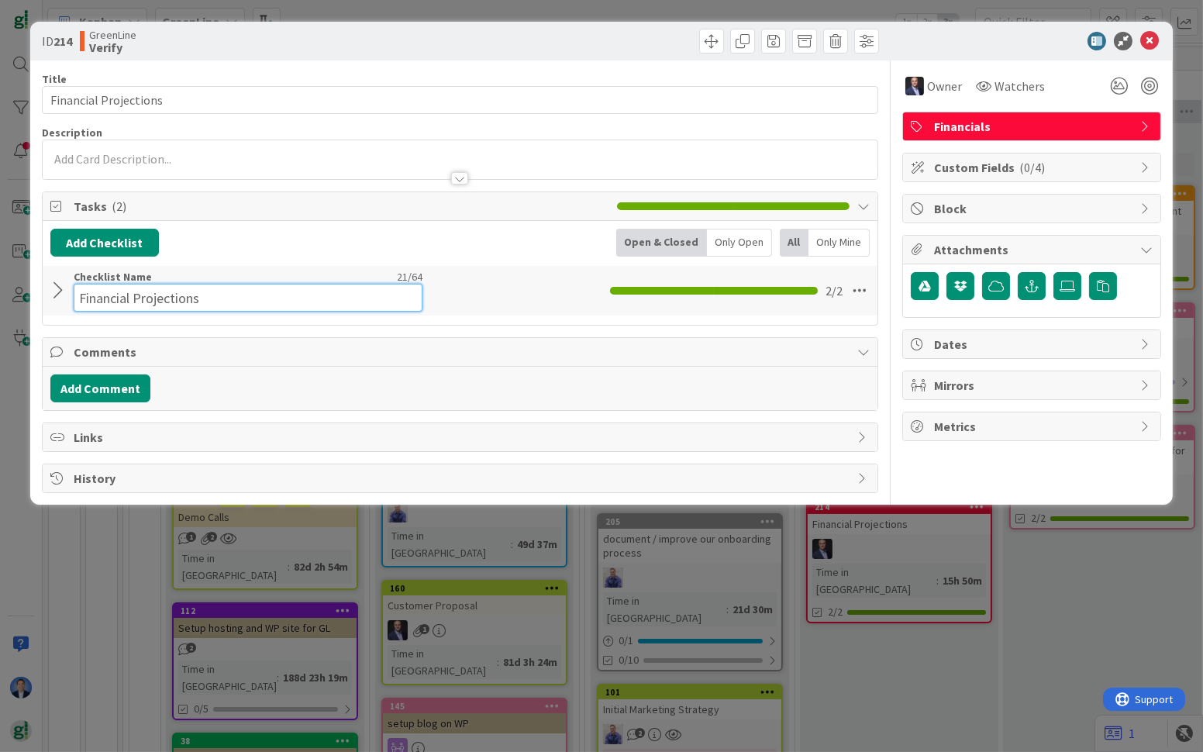
click at [157, 287] on input "Financial Projections" at bounding box center [248, 298] width 349 height 28
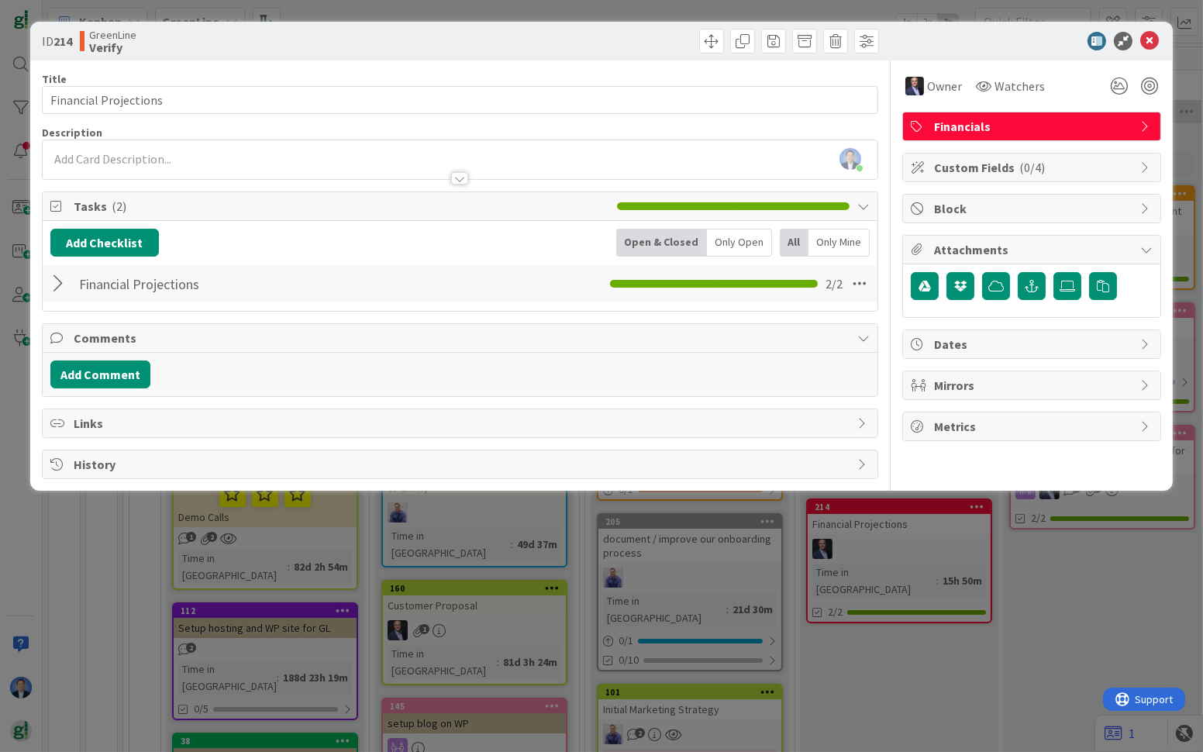
click at [56, 292] on div at bounding box center [60, 284] width 20 height 28
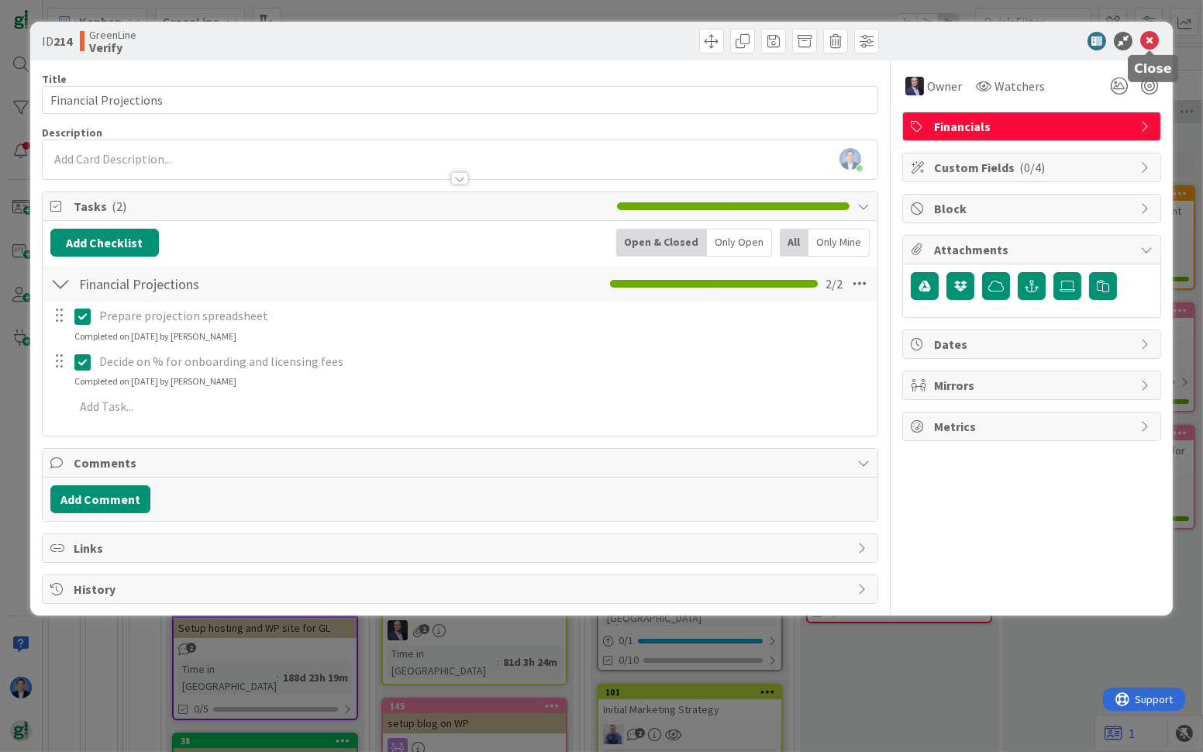
click at [1154, 38] on icon at bounding box center [1150, 41] width 19 height 19
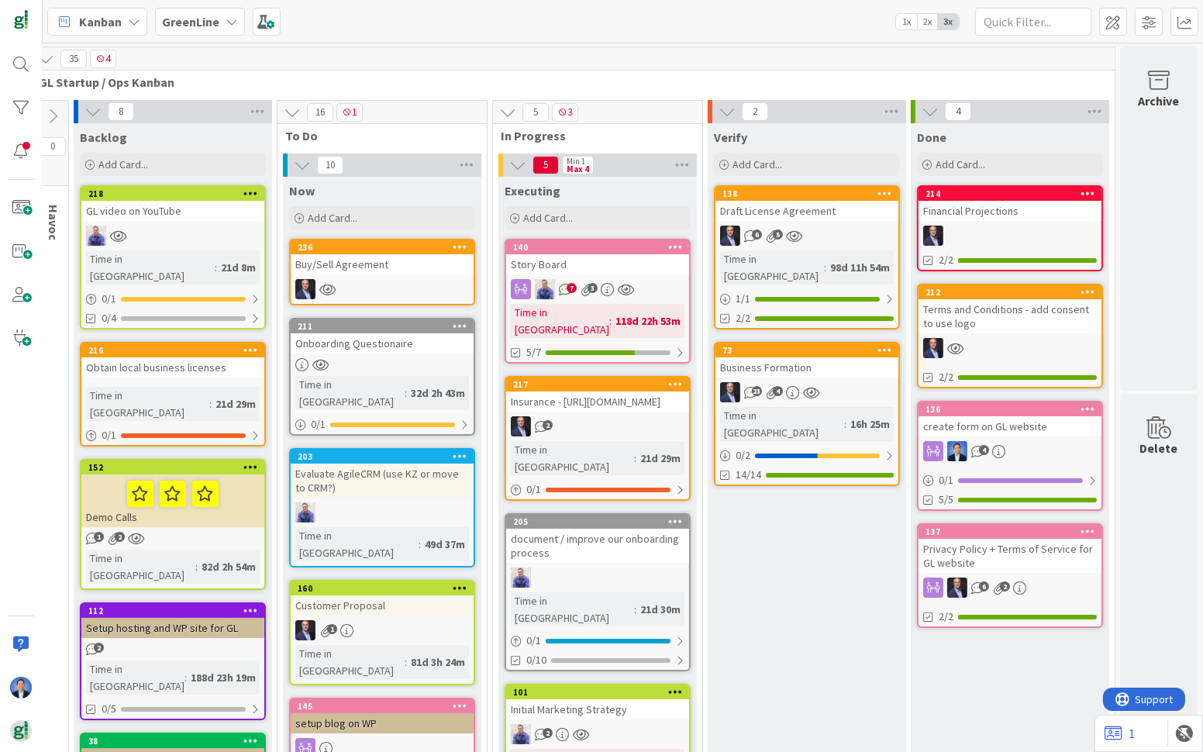
click at [571, 266] on div "Story Board" at bounding box center [597, 264] width 183 height 20
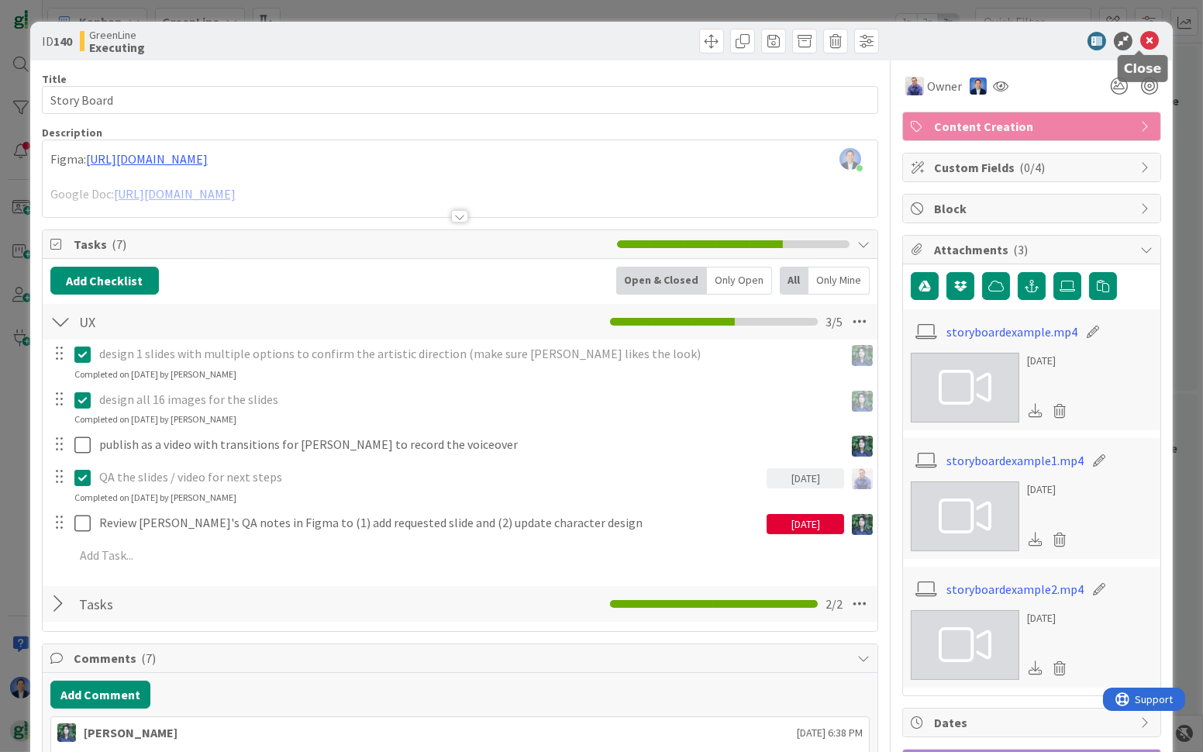
click at [1141, 40] on icon at bounding box center [1150, 41] width 19 height 19
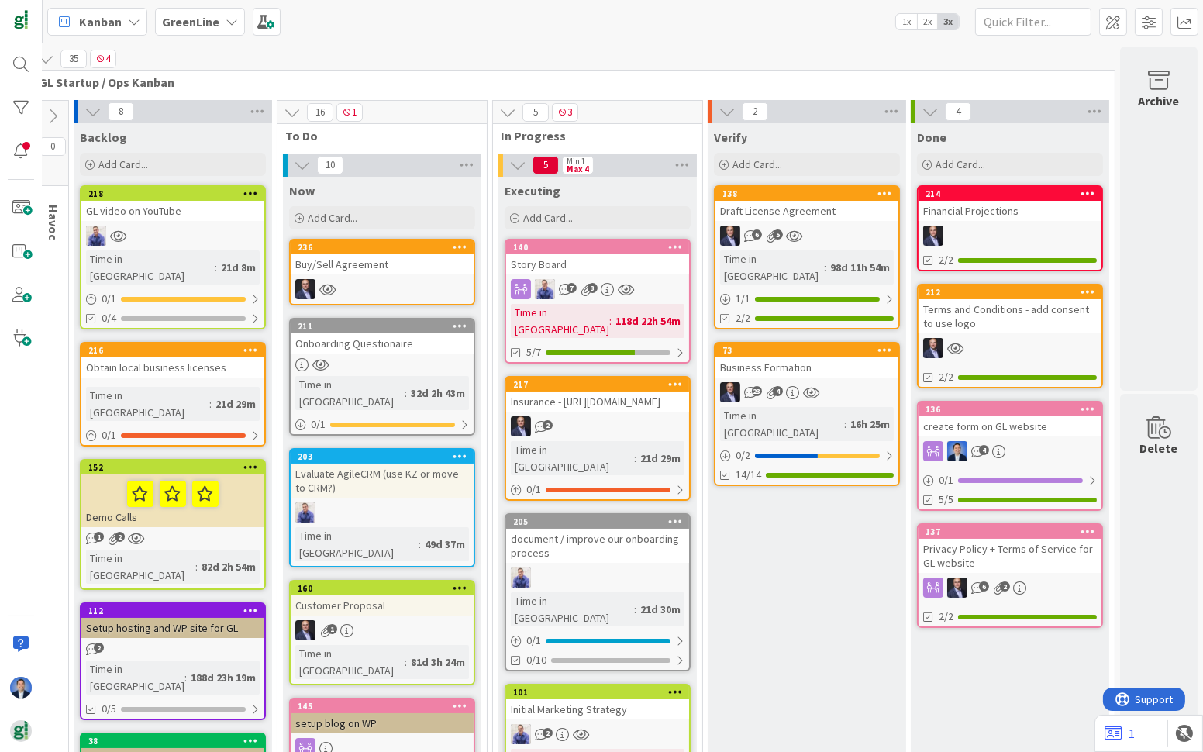
click at [623, 255] on div "Story Board" at bounding box center [597, 264] width 183 height 20
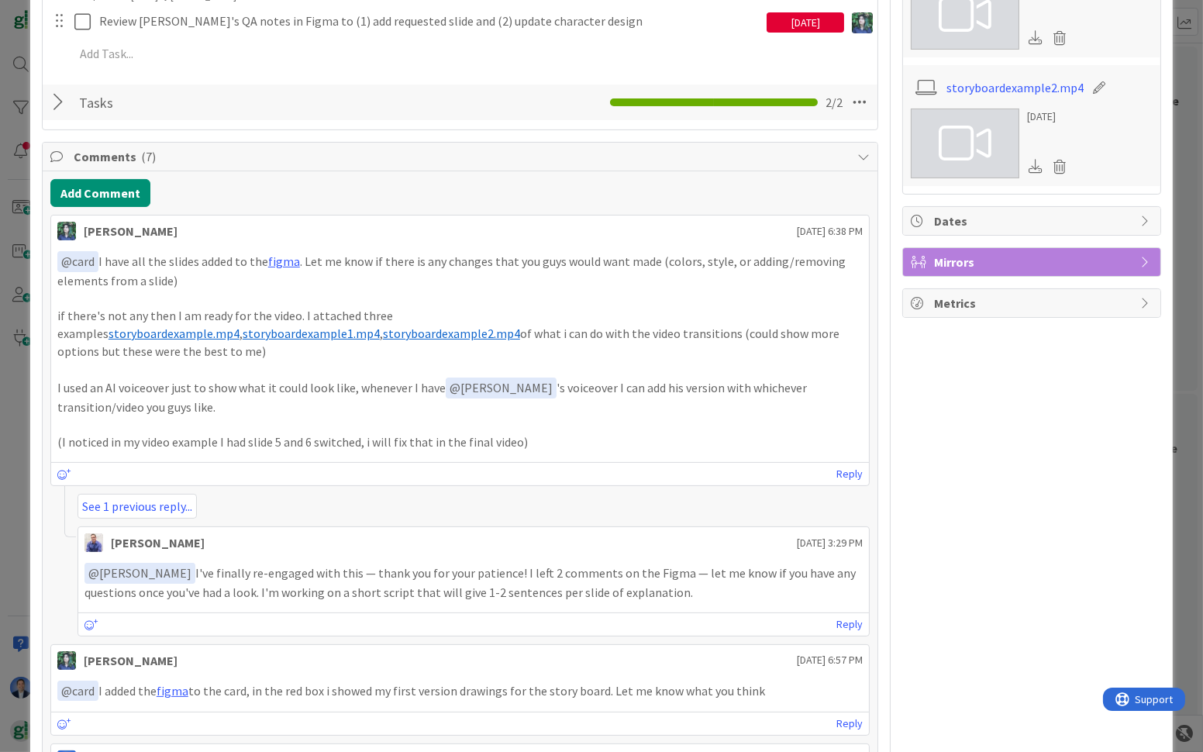
scroll to position [448, 0]
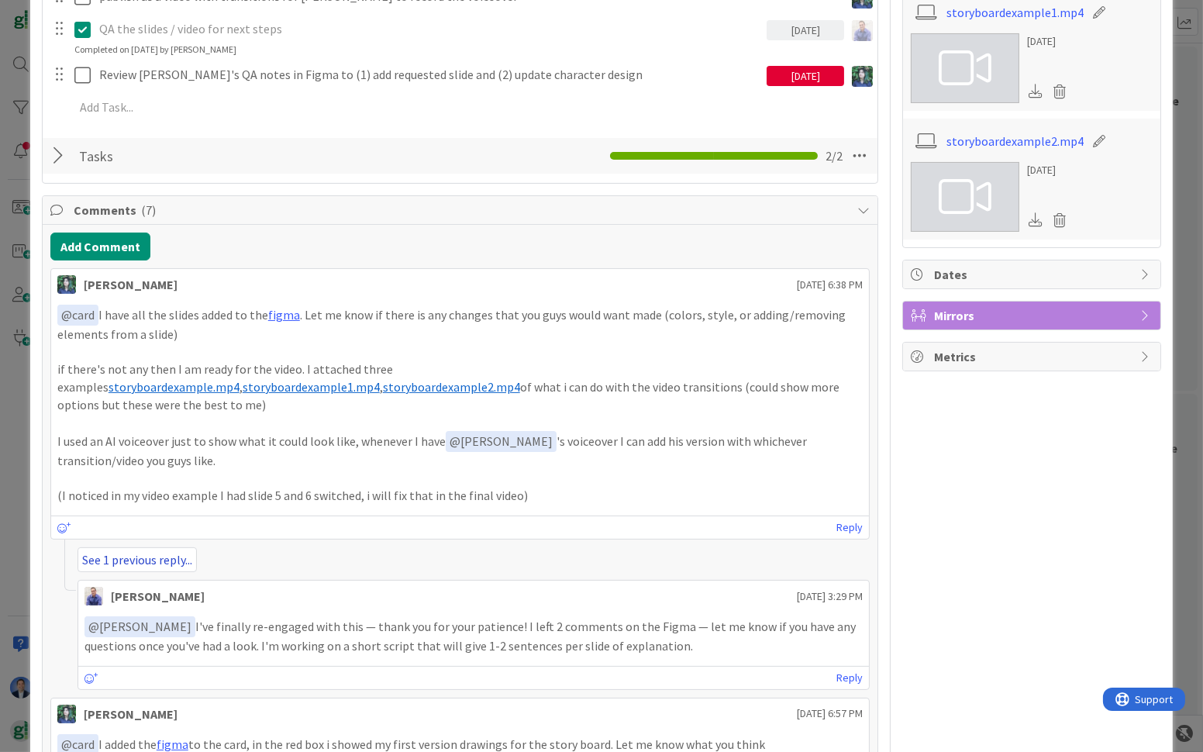
click at [119, 547] on link "See 1 previous reply..." at bounding box center [137, 559] width 119 height 25
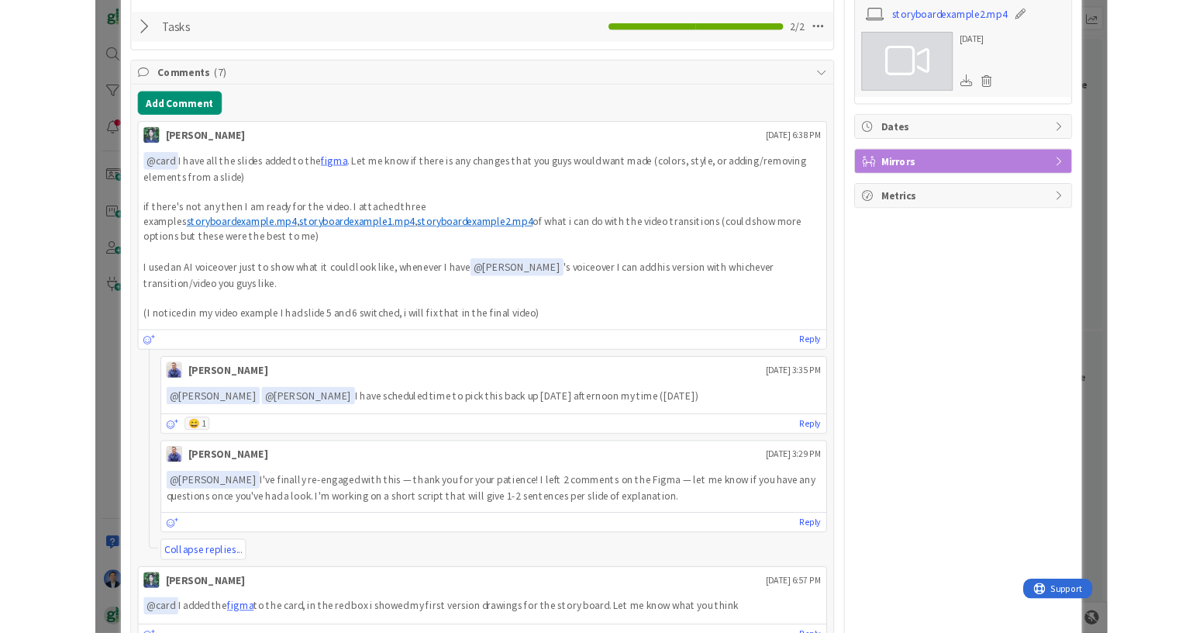
scroll to position [571, 0]
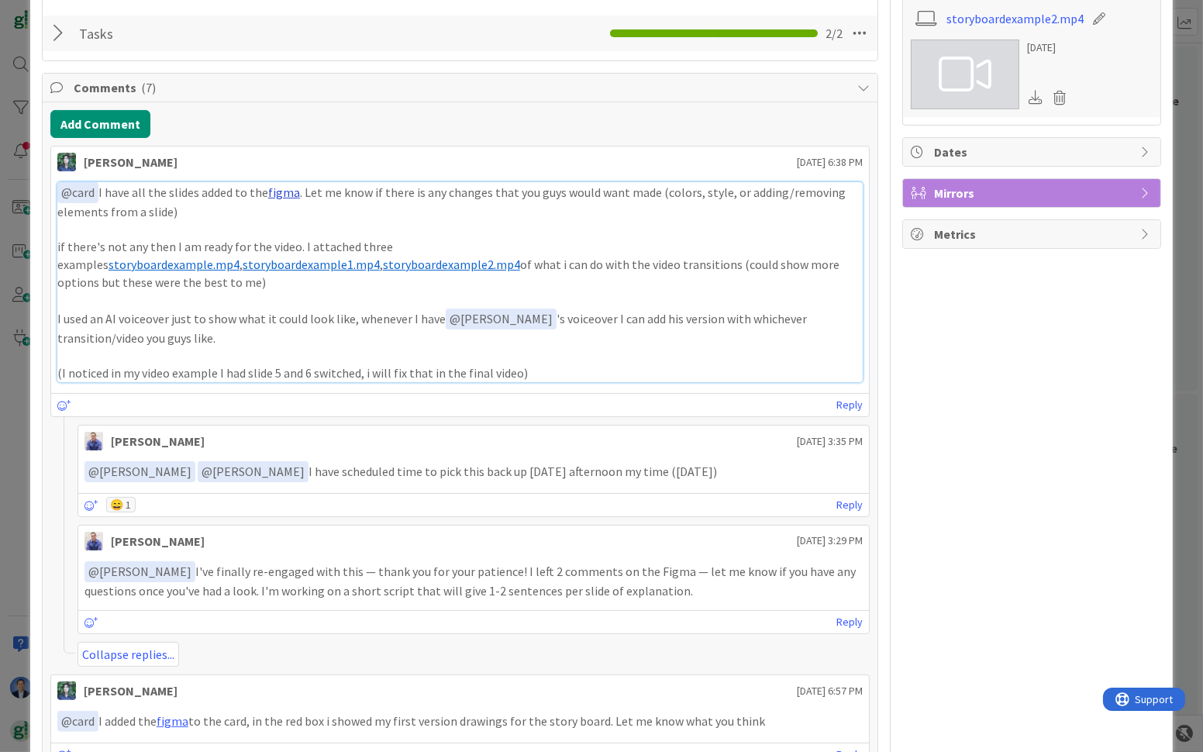
click at [283, 188] on link "figma" at bounding box center [284, 193] width 32 height 16
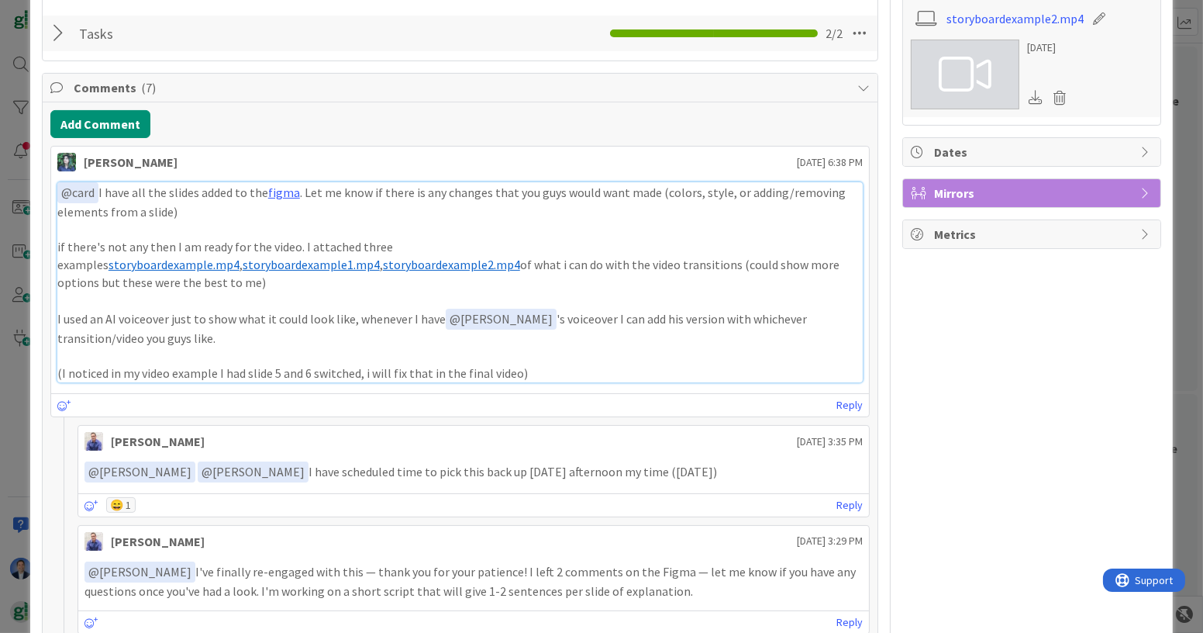
scroll to position [0, 0]
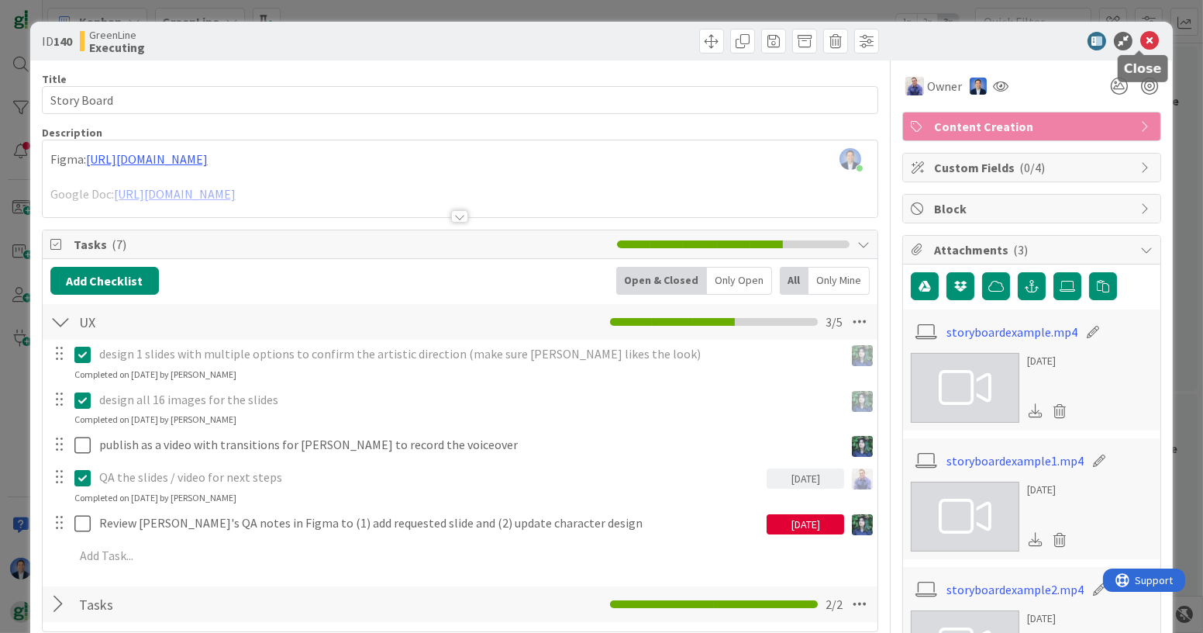
click at [1141, 43] on icon at bounding box center [1150, 41] width 19 height 19
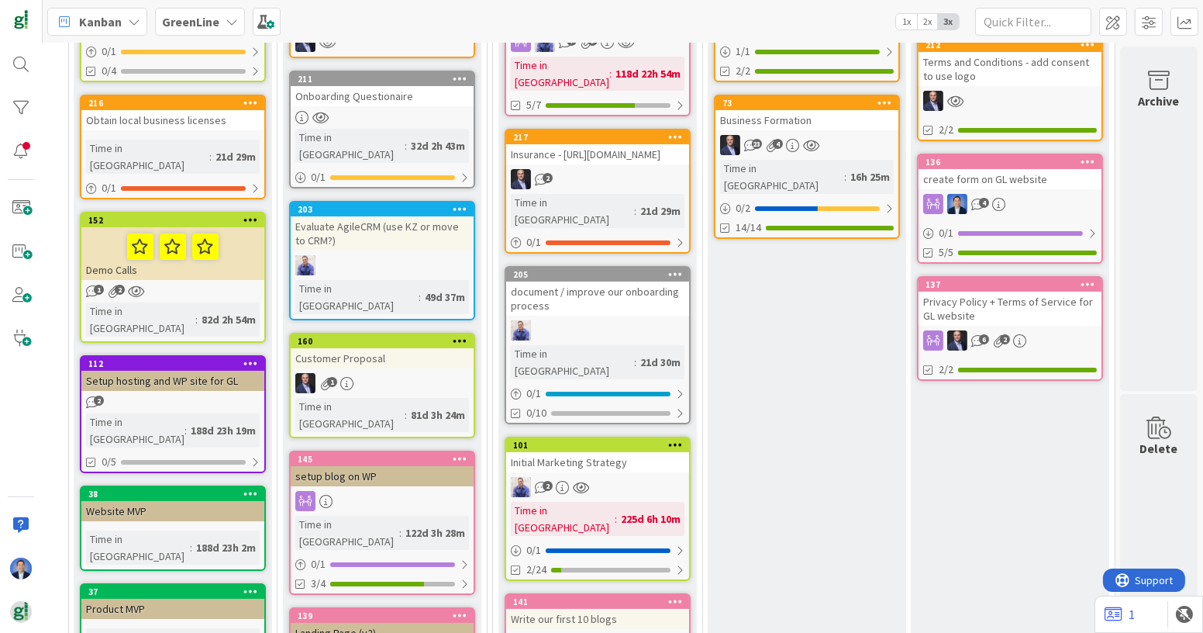
scroll to position [249, 101]
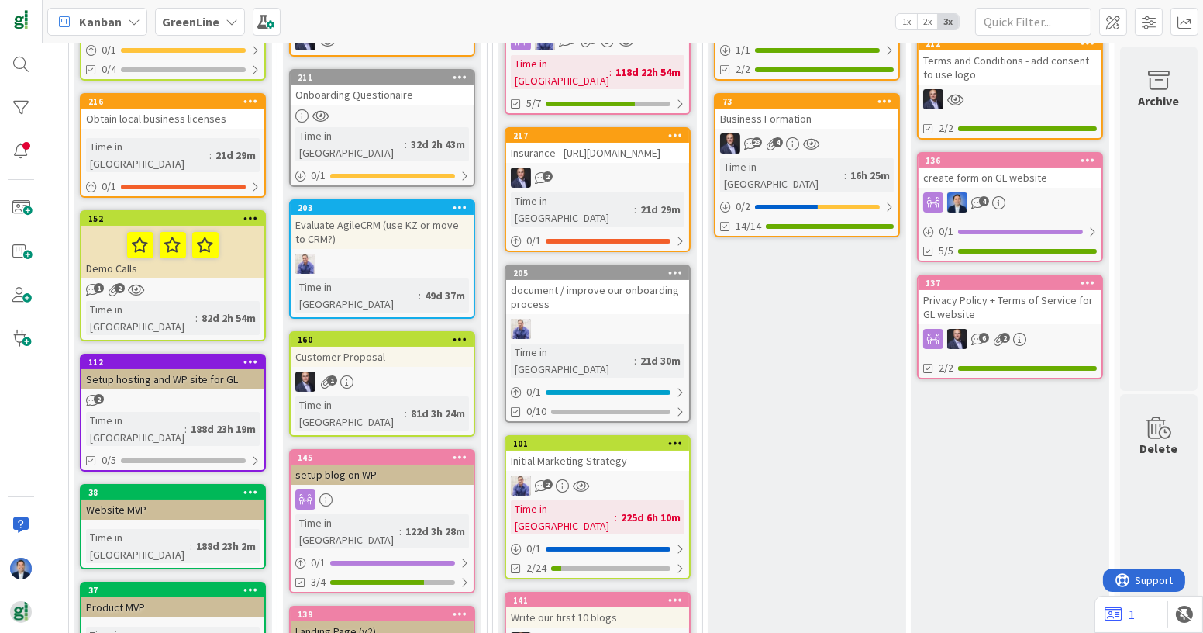
click at [573, 159] on div "Insurance - [URL][DOMAIN_NAME]" at bounding box center [597, 153] width 183 height 20
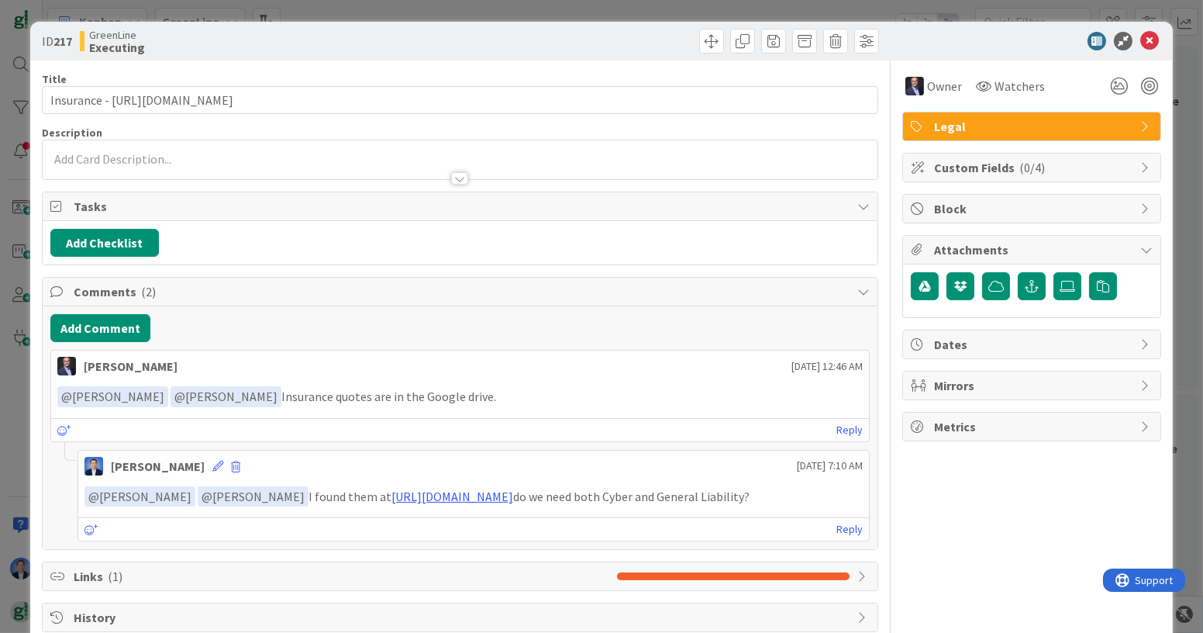
scroll to position [42, 0]
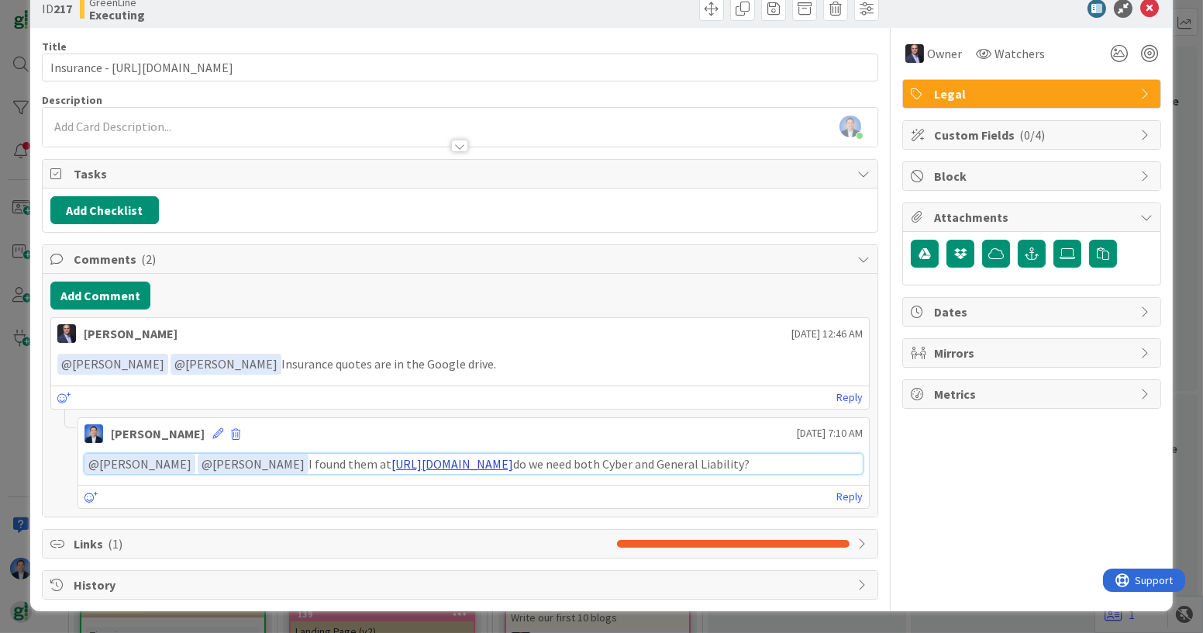
click at [475, 456] on link "[URL][DOMAIN_NAME]" at bounding box center [453, 464] width 122 height 16
click at [454, 456] on link "[URL][DOMAIN_NAME]" at bounding box center [453, 464] width 122 height 16
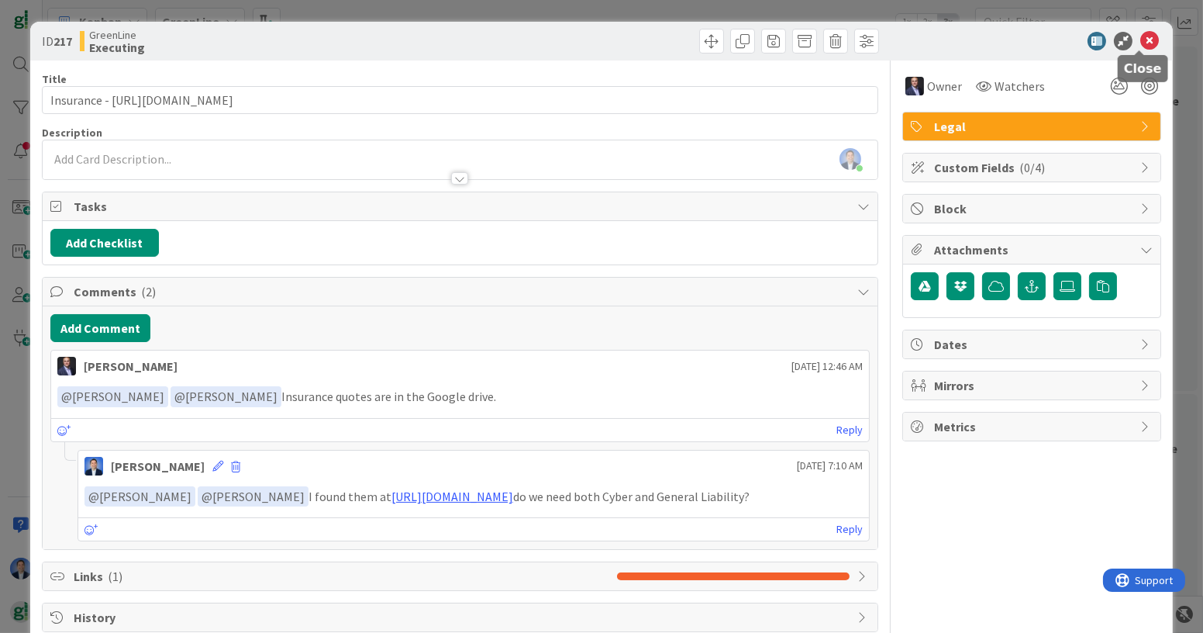
click at [1141, 44] on icon at bounding box center [1150, 41] width 19 height 19
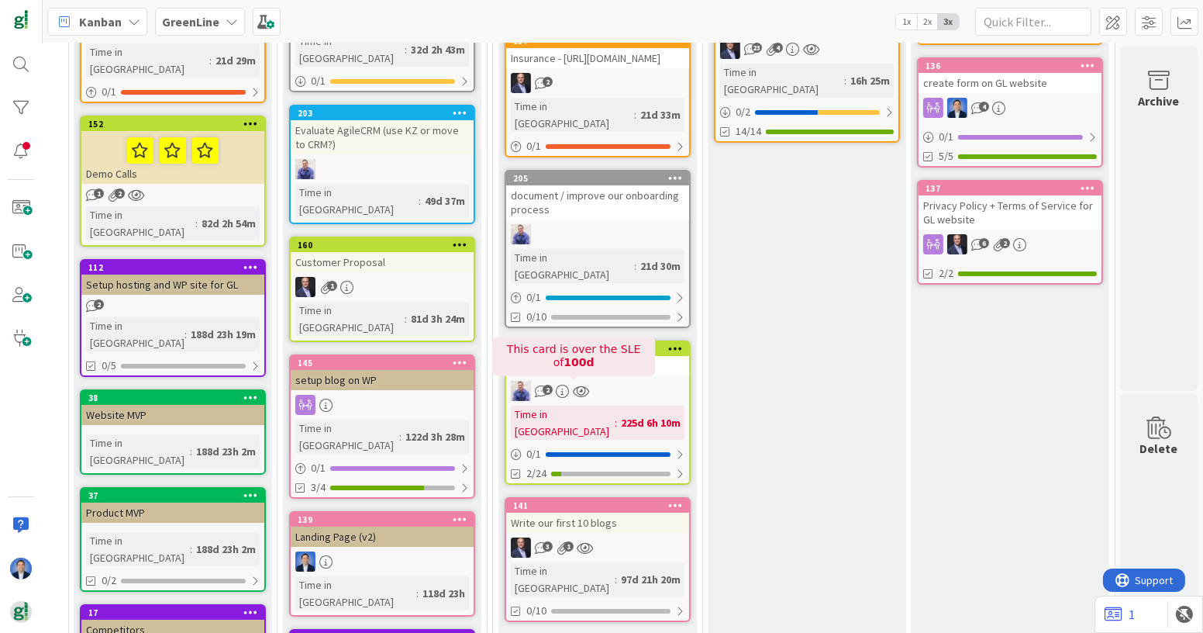
scroll to position [367, 101]
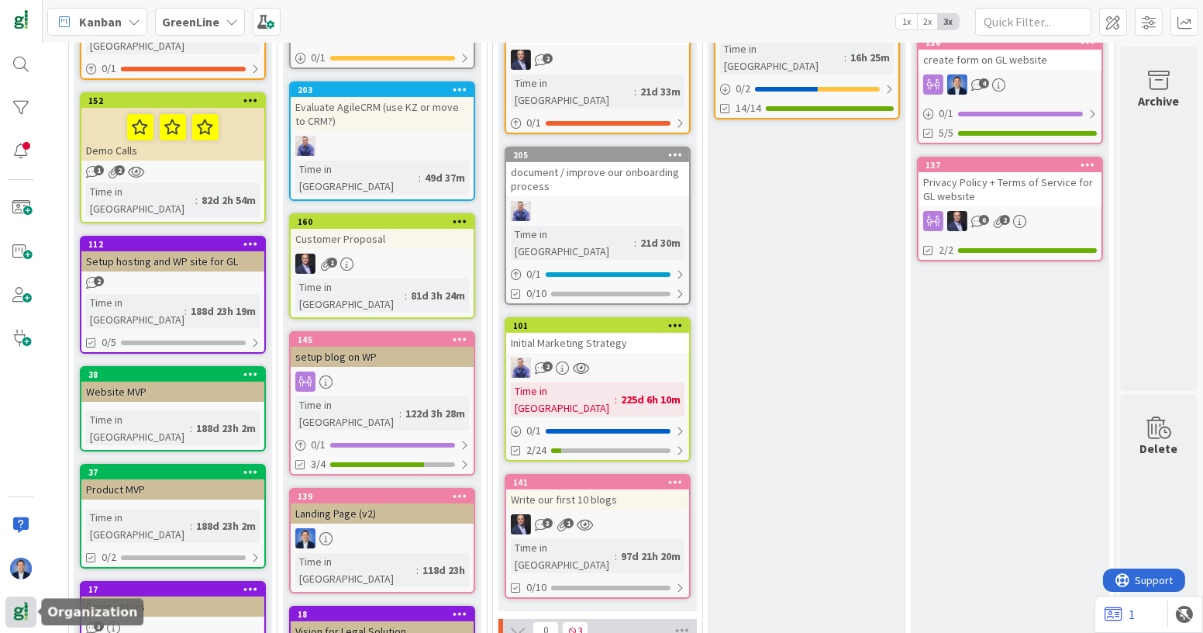
click at [21, 615] on img at bounding box center [21, 612] width 22 height 22
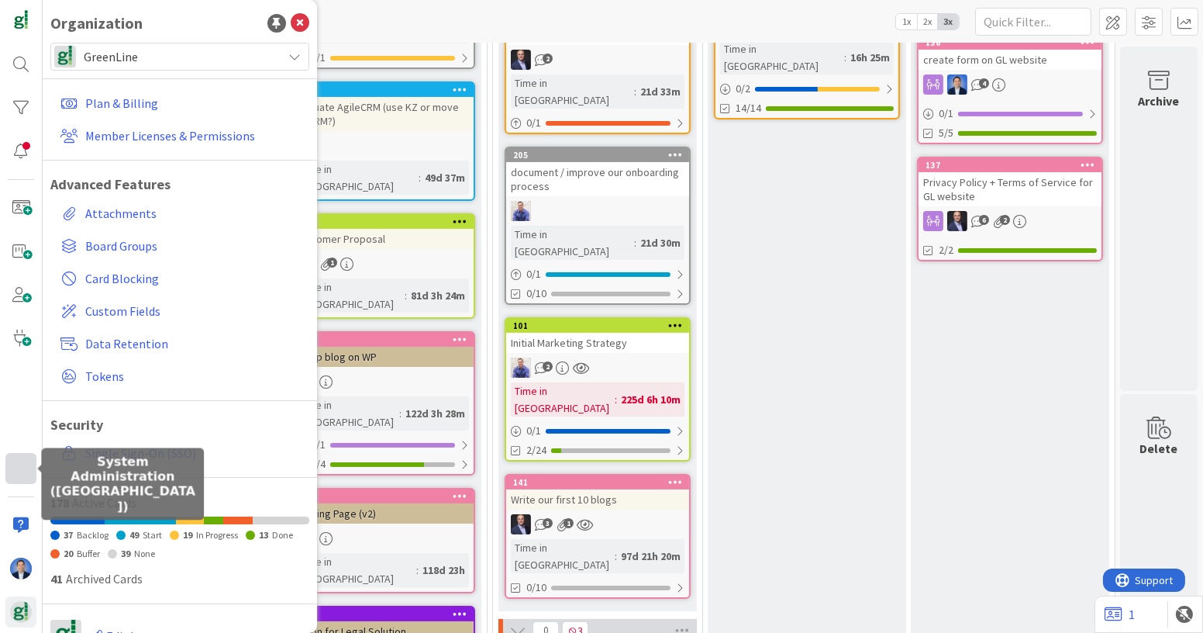
click at [21, 469] on div at bounding box center [20, 468] width 31 height 31
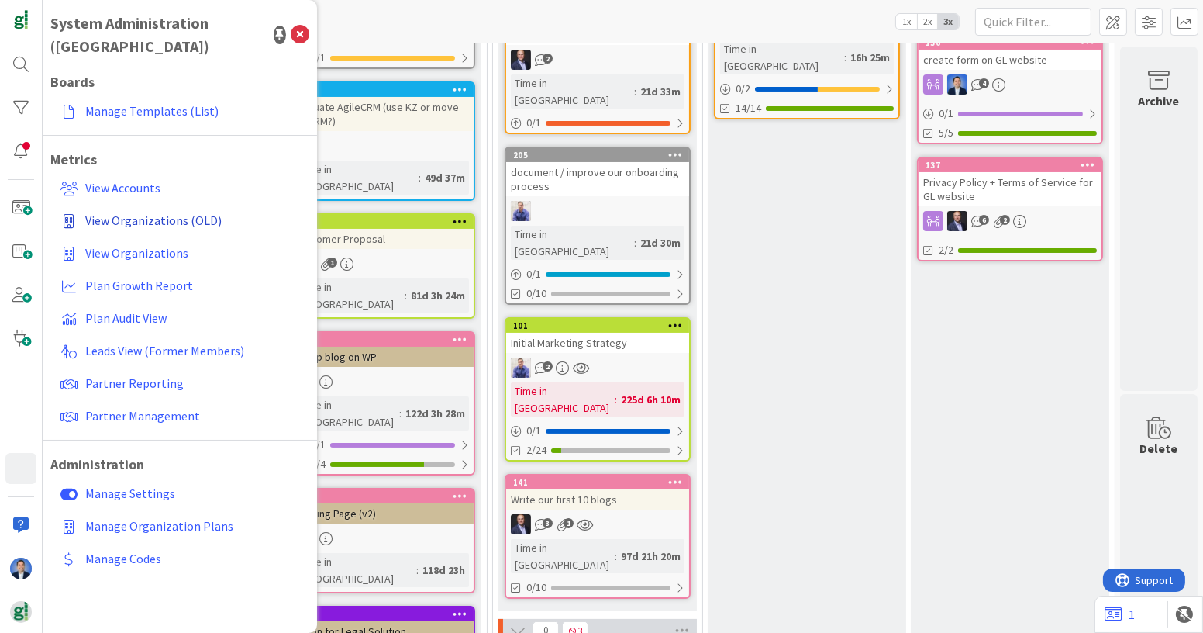
click at [157, 212] on span "View Organizations (OLD)" at bounding box center [153, 220] width 136 height 16
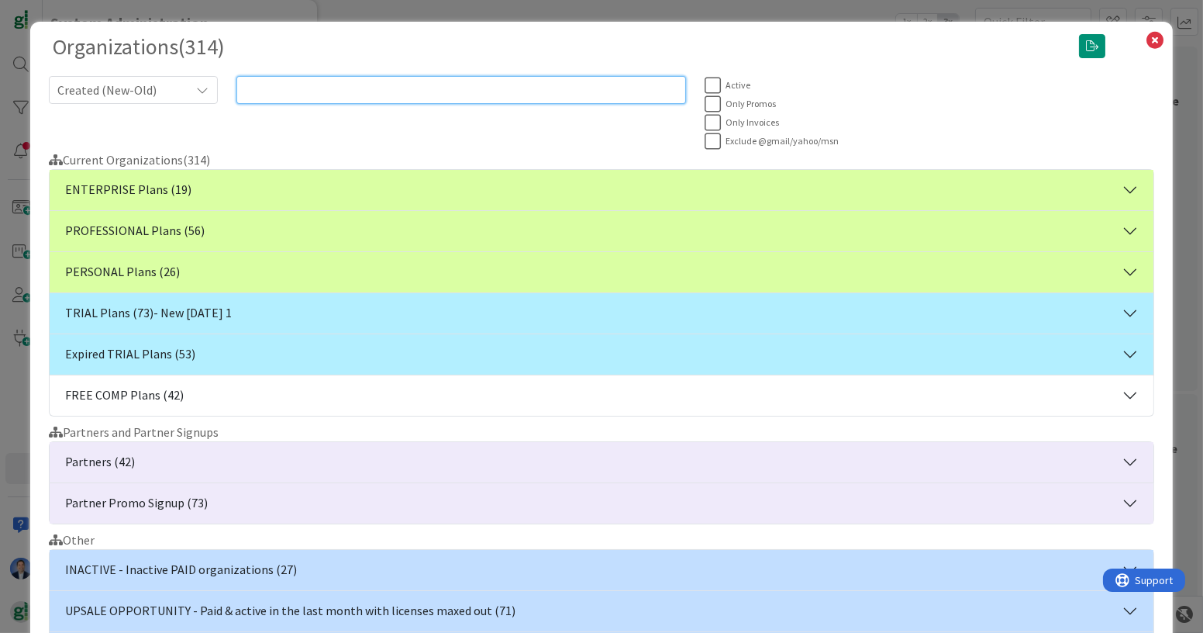
click at [399, 89] on input "text" at bounding box center [461, 90] width 450 height 28
type input "[PERSON_NAME]"
click at [286, 390] on button "FREE COMP Plans (2)" at bounding box center [602, 395] width 1104 height 40
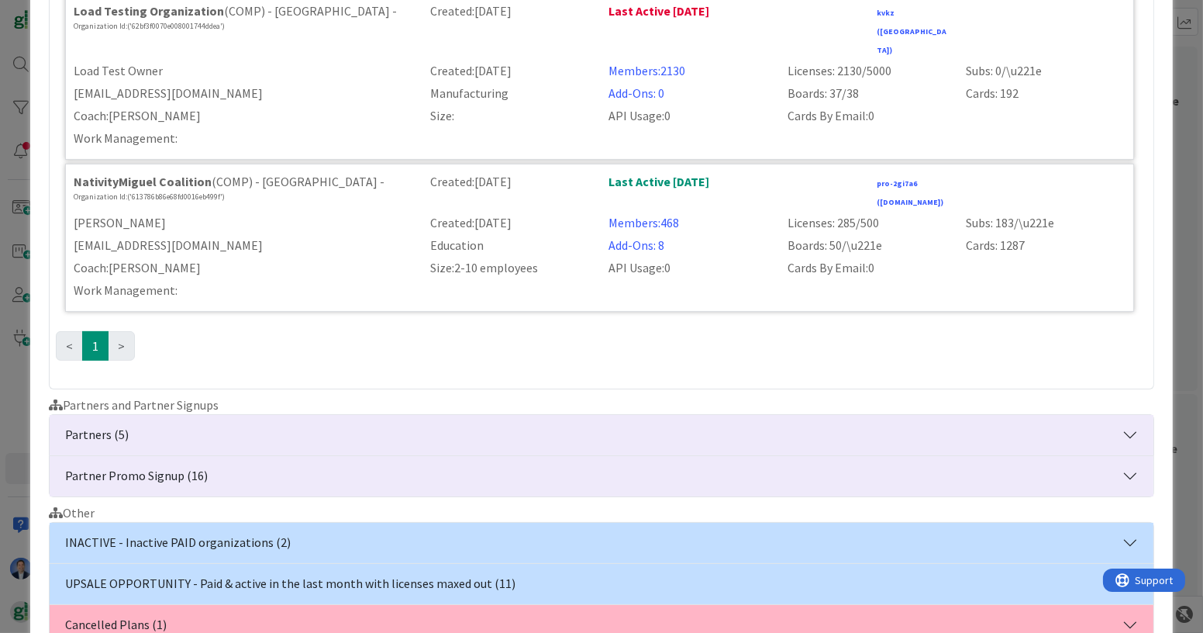
scroll to position [451, 0]
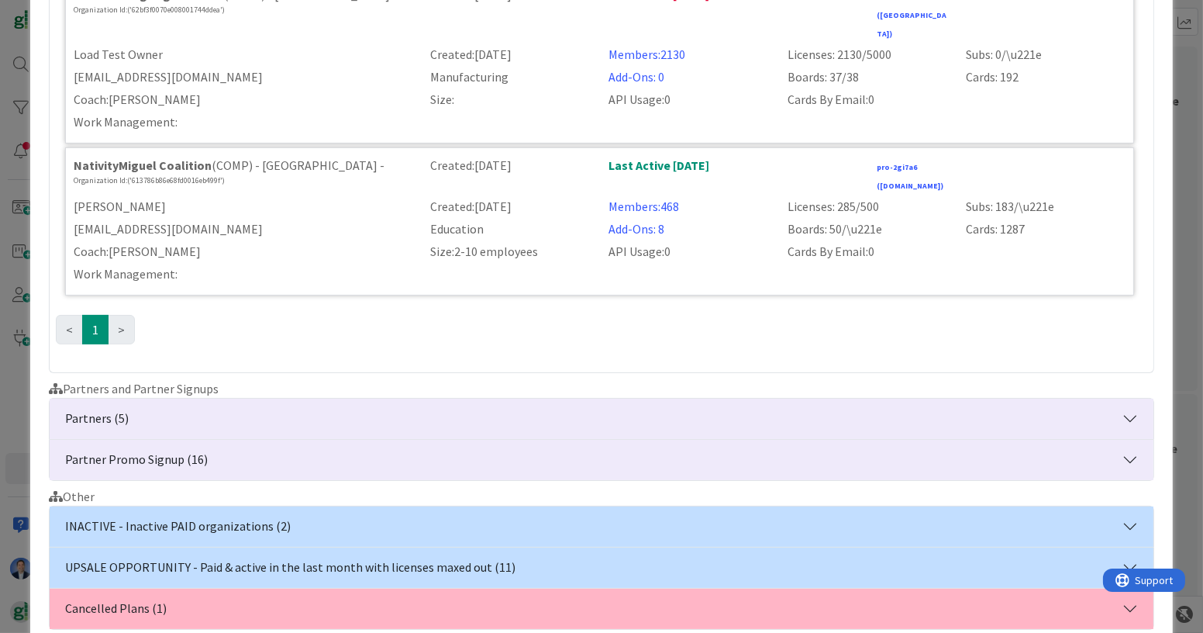
click at [354, 399] on button "Partners (5)" at bounding box center [602, 419] width 1104 height 40
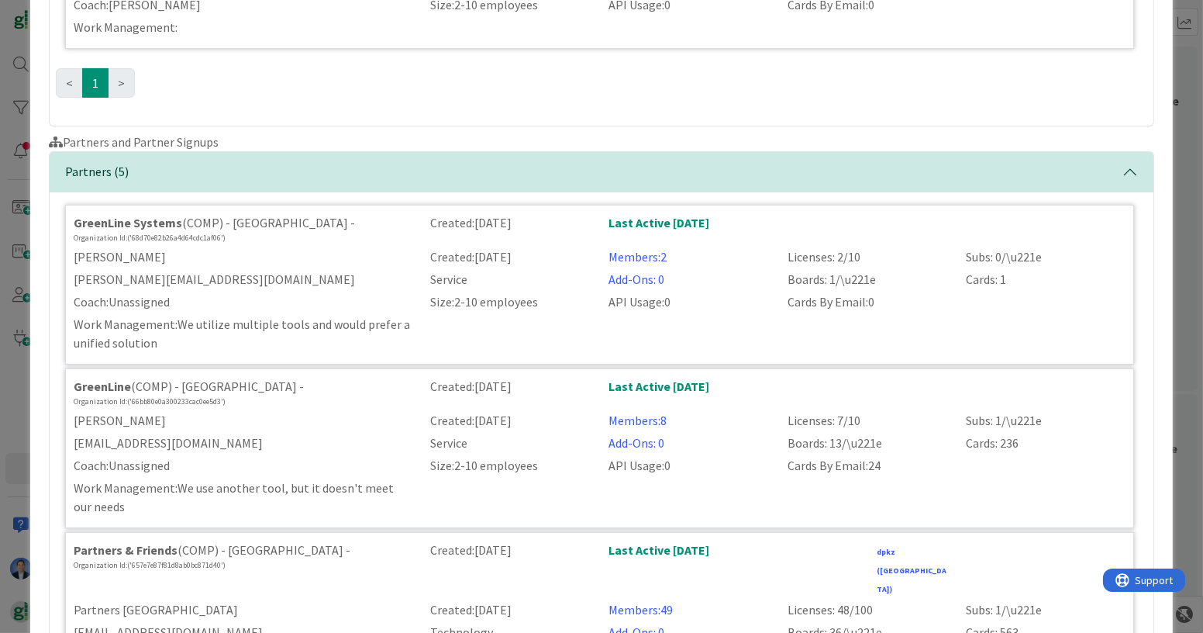
scroll to position [699, 0]
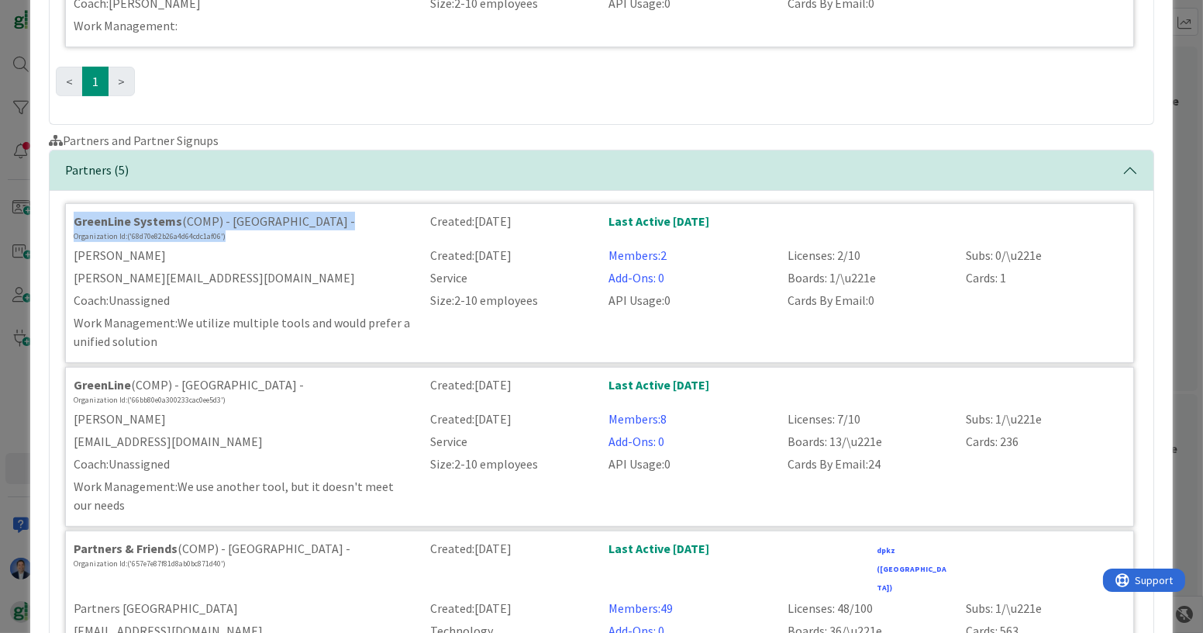
drag, startPoint x: 231, startPoint y: 210, endPoint x: 63, endPoint y: 197, distance: 168.8
click at [64, 212] on div "GreenLine Systems (COMP) - [GEOGRAPHIC_DATA] - Organization Id: ('68d70e82b26a4…" at bounding box center [242, 227] width 357 height 30
copy div "GreenLine Systems (COMP) - [GEOGRAPHIC_DATA] - Organization Id: ('68d70e82b26a4…"
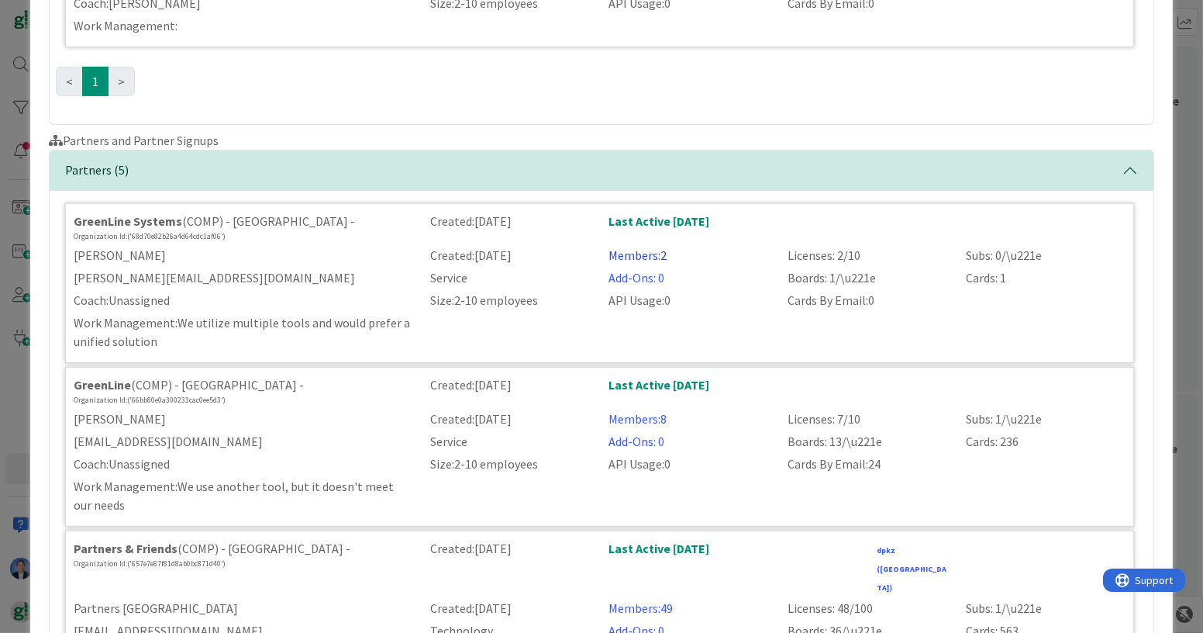
click at [627, 247] on link "Members: 2" at bounding box center [638, 255] width 58 height 16
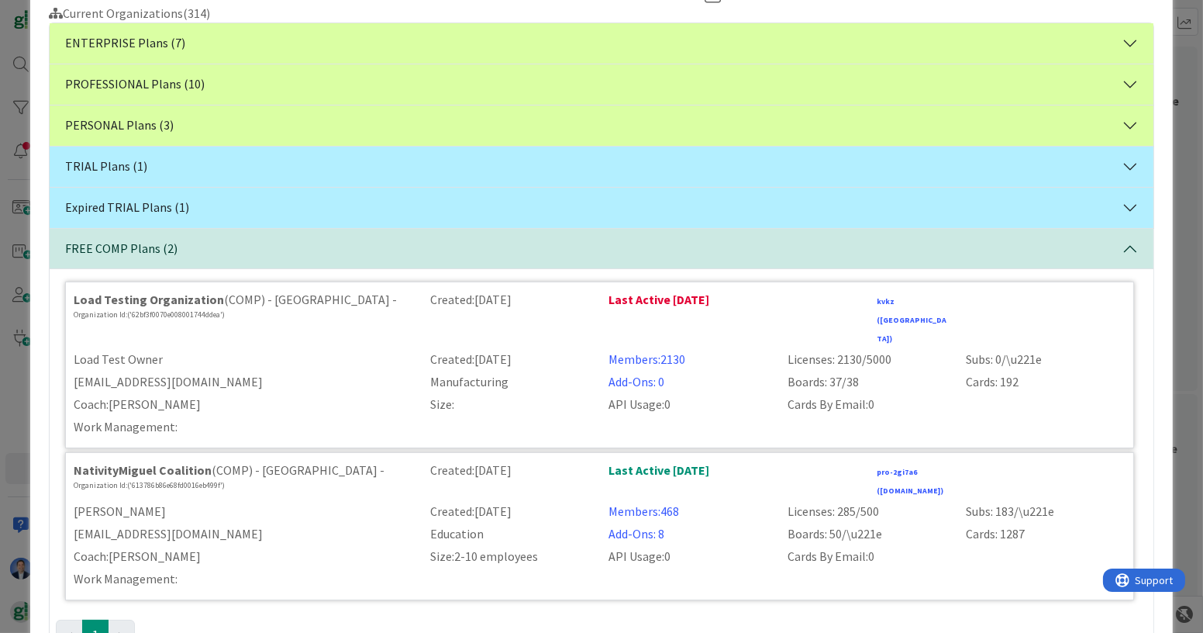
scroll to position [0, 0]
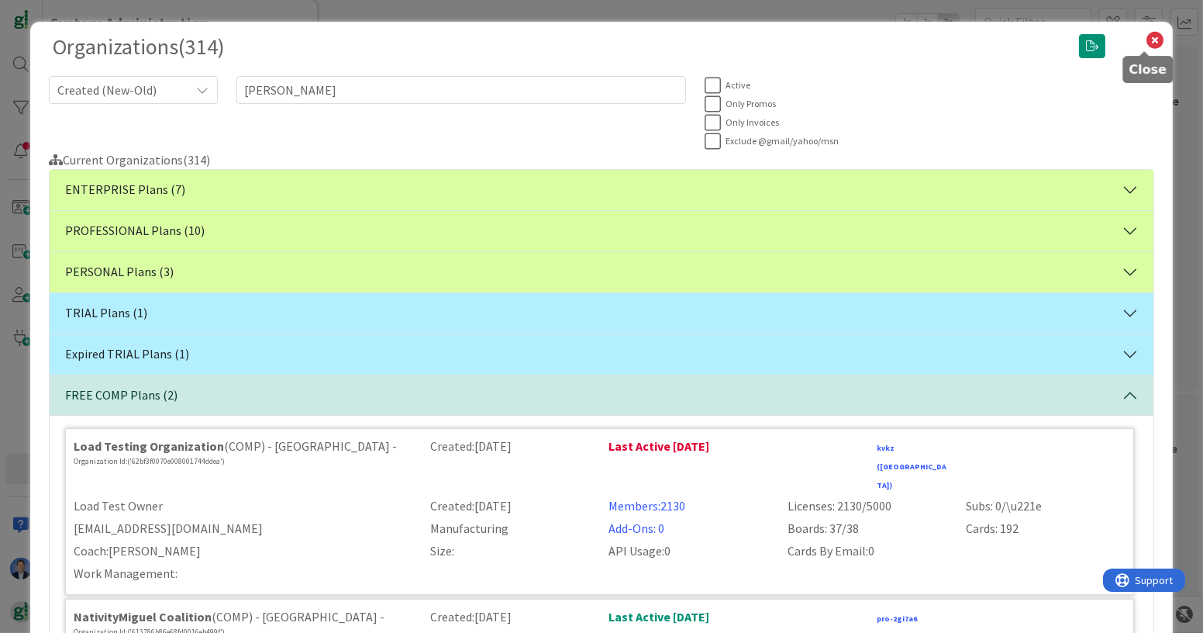
click at [1145, 40] on icon at bounding box center [1155, 40] width 20 height 22
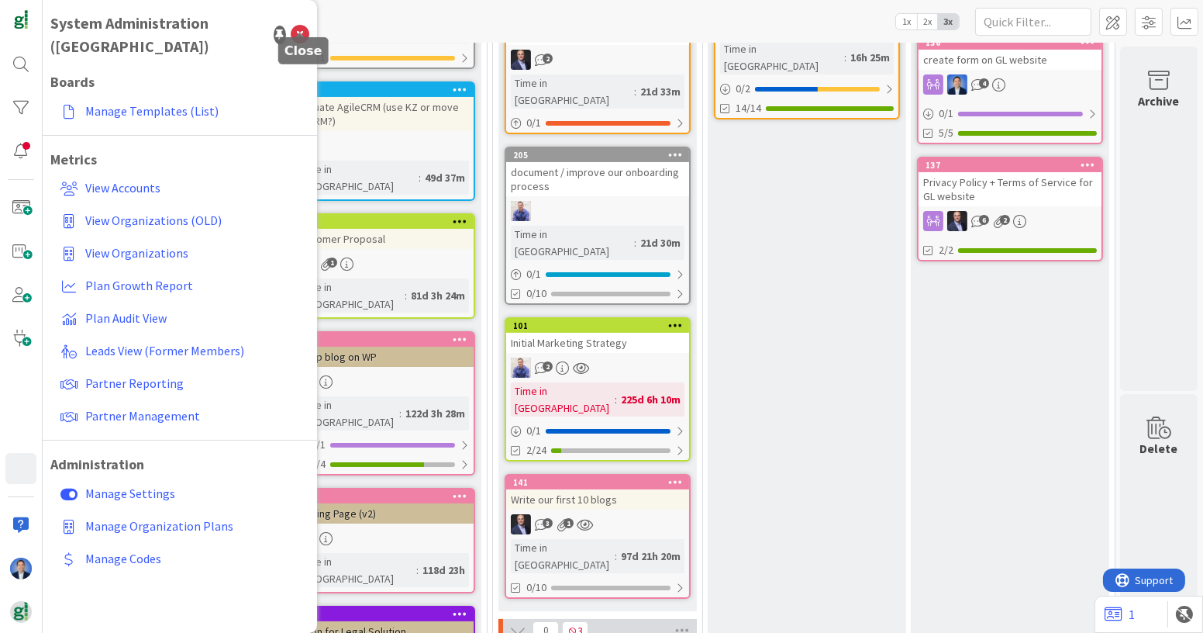
click at [299, 26] on icon at bounding box center [300, 35] width 19 height 19
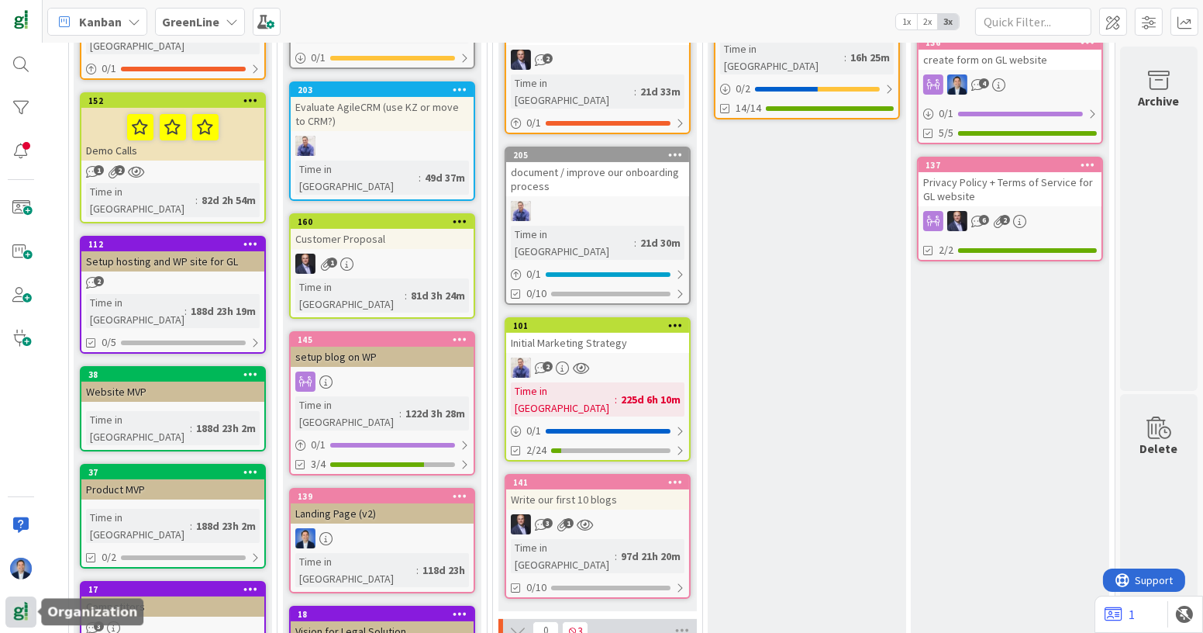
click at [21, 612] on img at bounding box center [21, 612] width 22 height 22
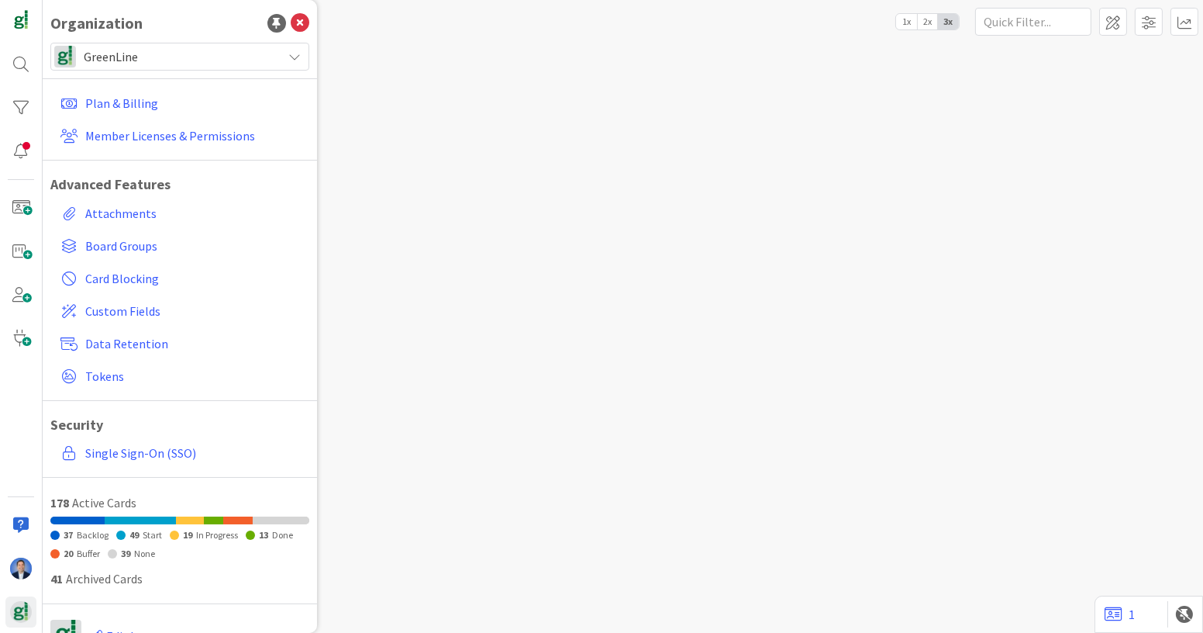
click at [205, 57] on span "GreenLine" at bounding box center [179, 57] width 191 height 22
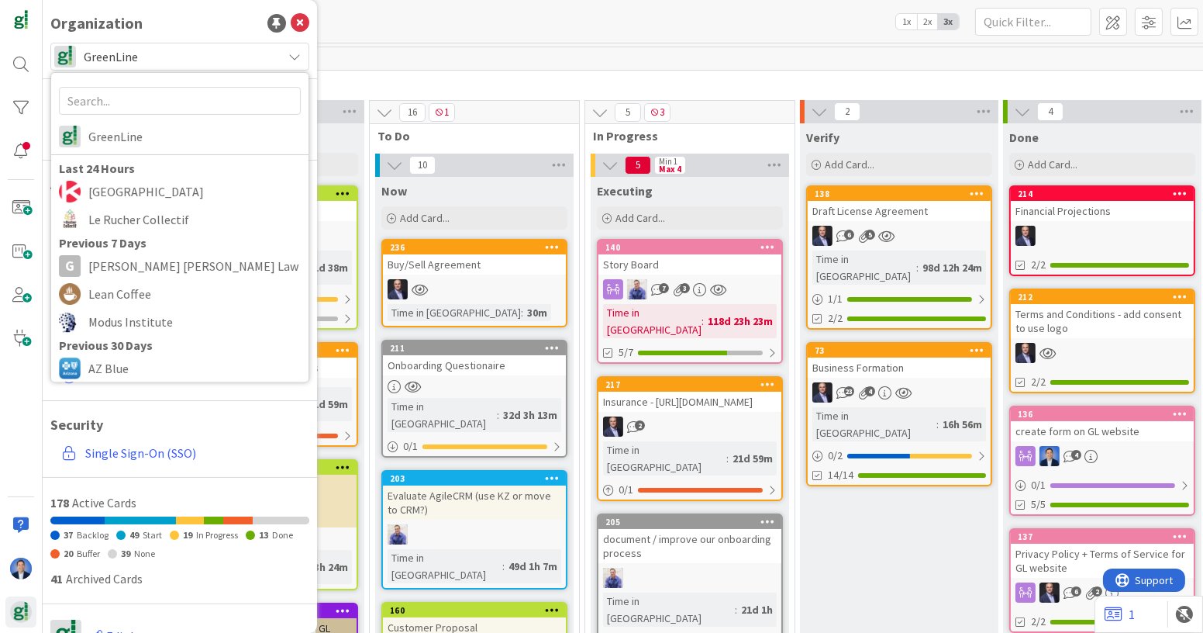
click at [452, 270] on div "Buy/Sell Agreement" at bounding box center [474, 264] width 183 height 20
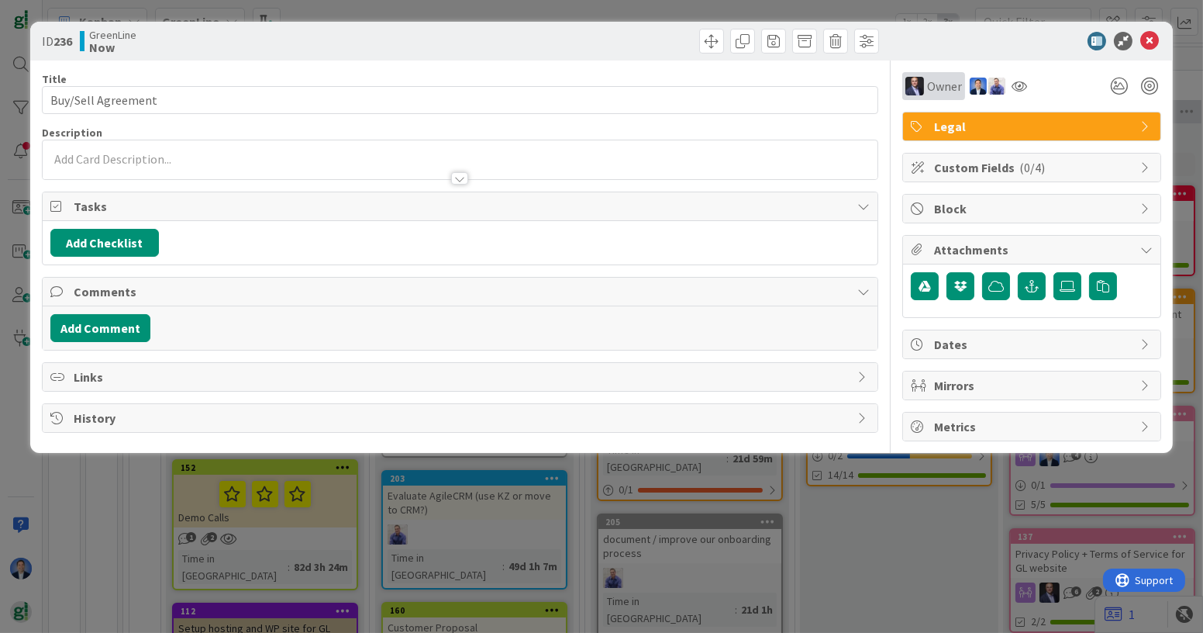
click at [937, 95] on span "Owner" at bounding box center [944, 86] width 35 height 19
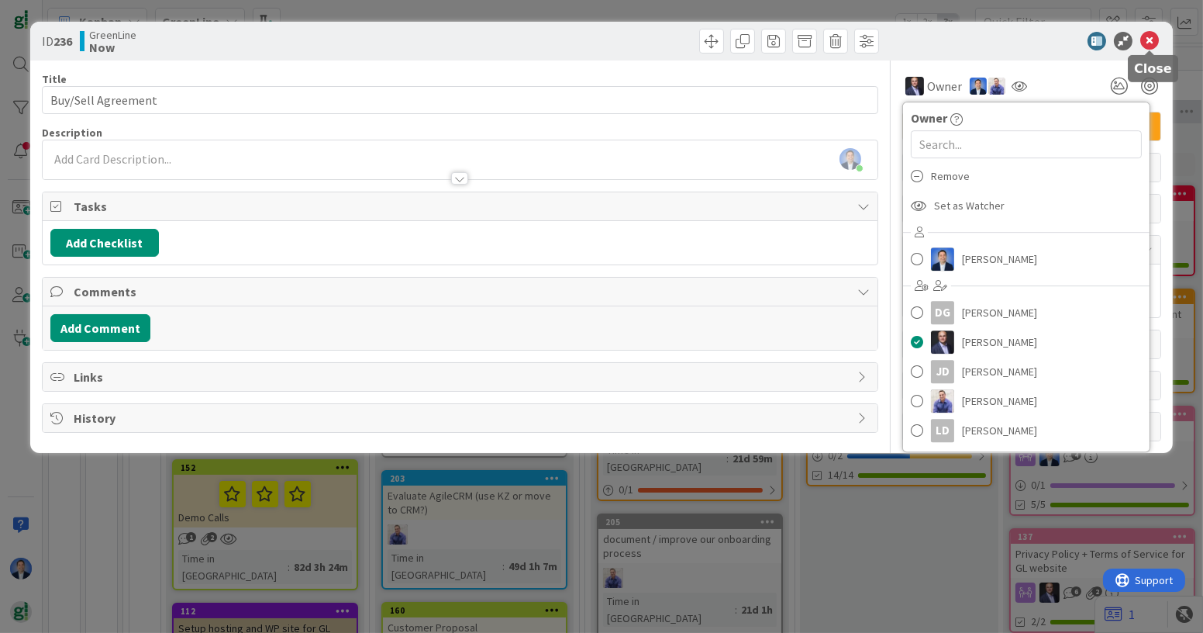
click at [1150, 47] on icon at bounding box center [1150, 41] width 19 height 19
